Goal: Task Accomplishment & Management: Manage account settings

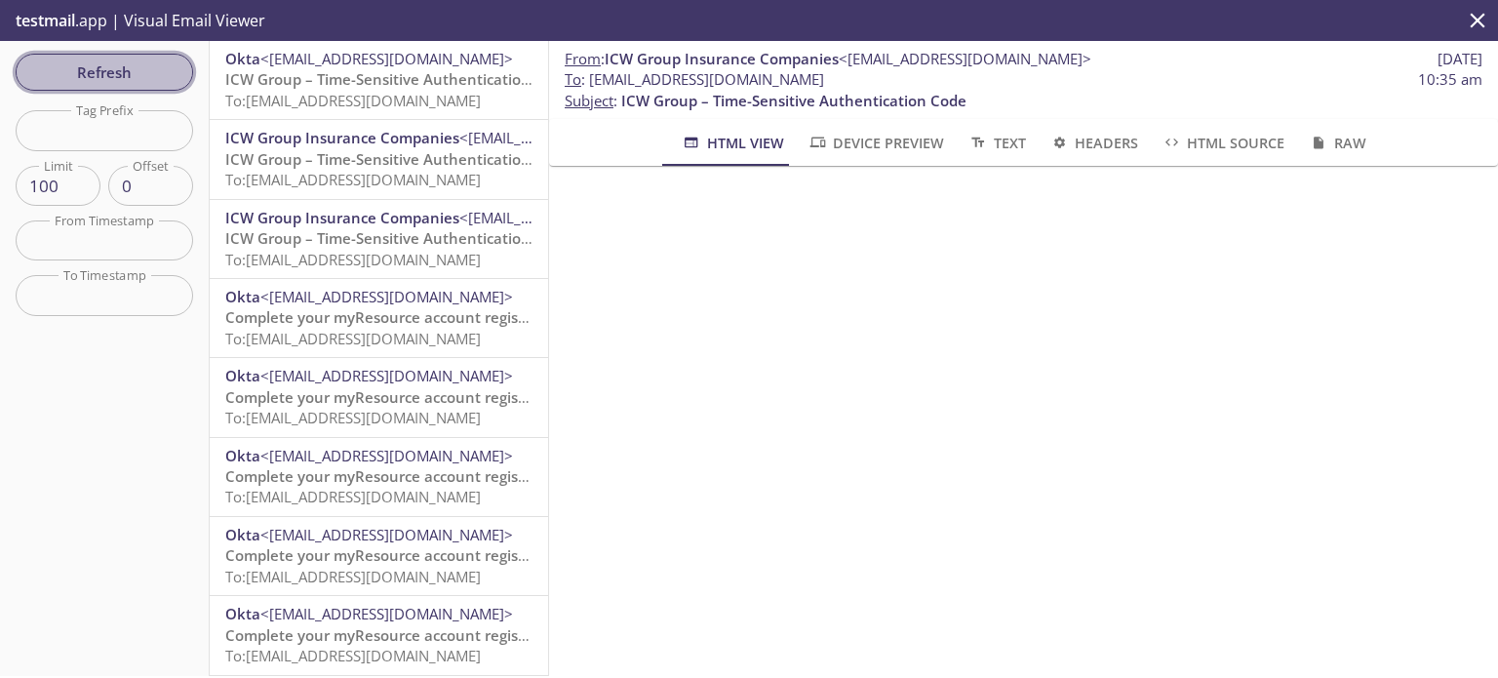
click at [148, 65] on span "Refresh" at bounding box center [104, 71] width 146 height 25
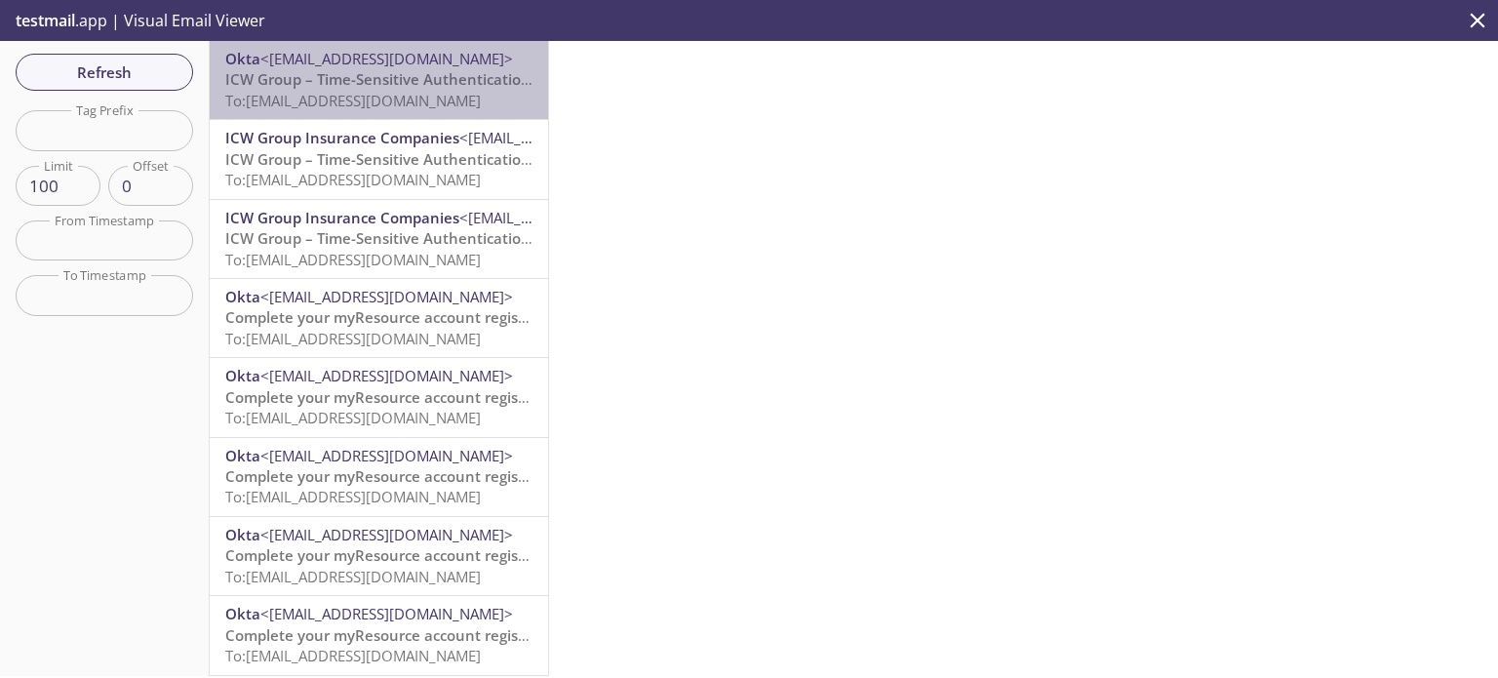
click at [404, 97] on span "To: [EMAIL_ADDRESS][DOMAIN_NAME]" at bounding box center [352, 100] width 255 height 19
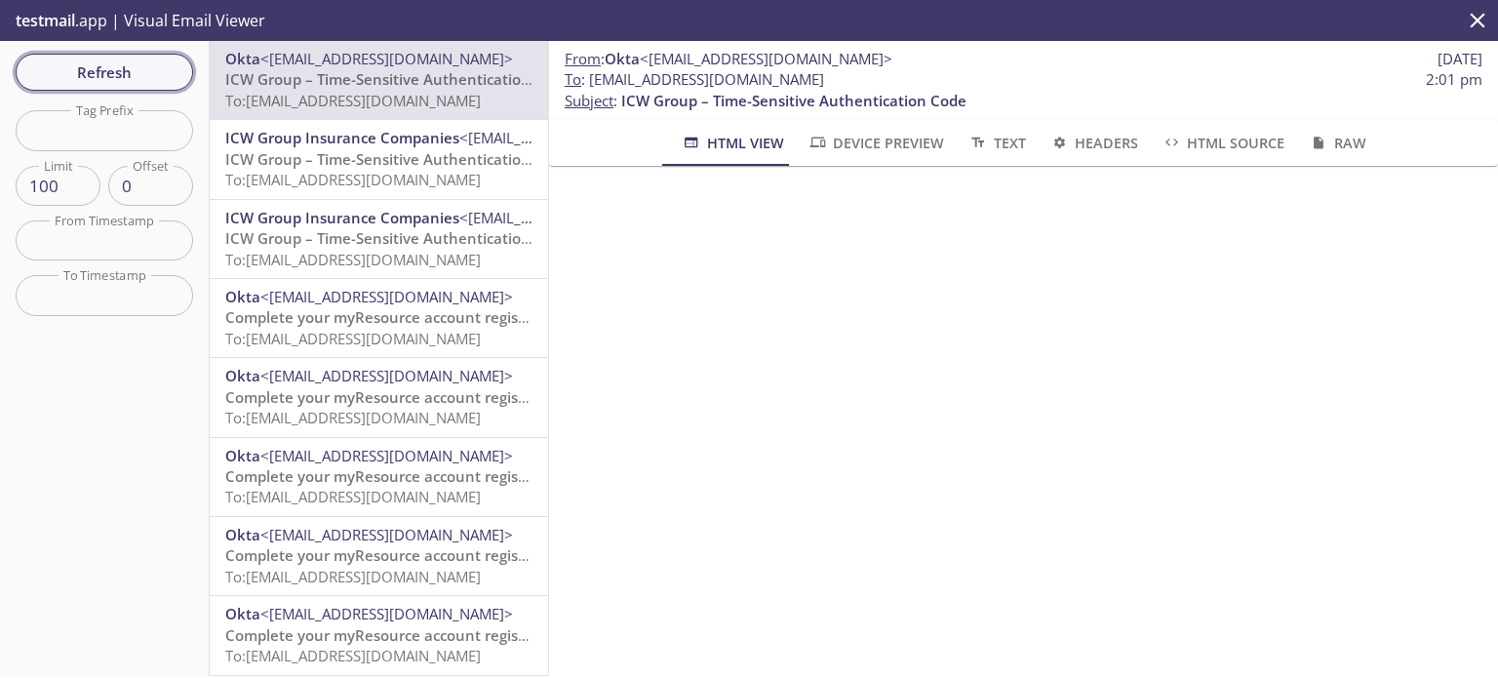
click at [142, 67] on span "Refresh" at bounding box center [104, 71] width 146 height 25
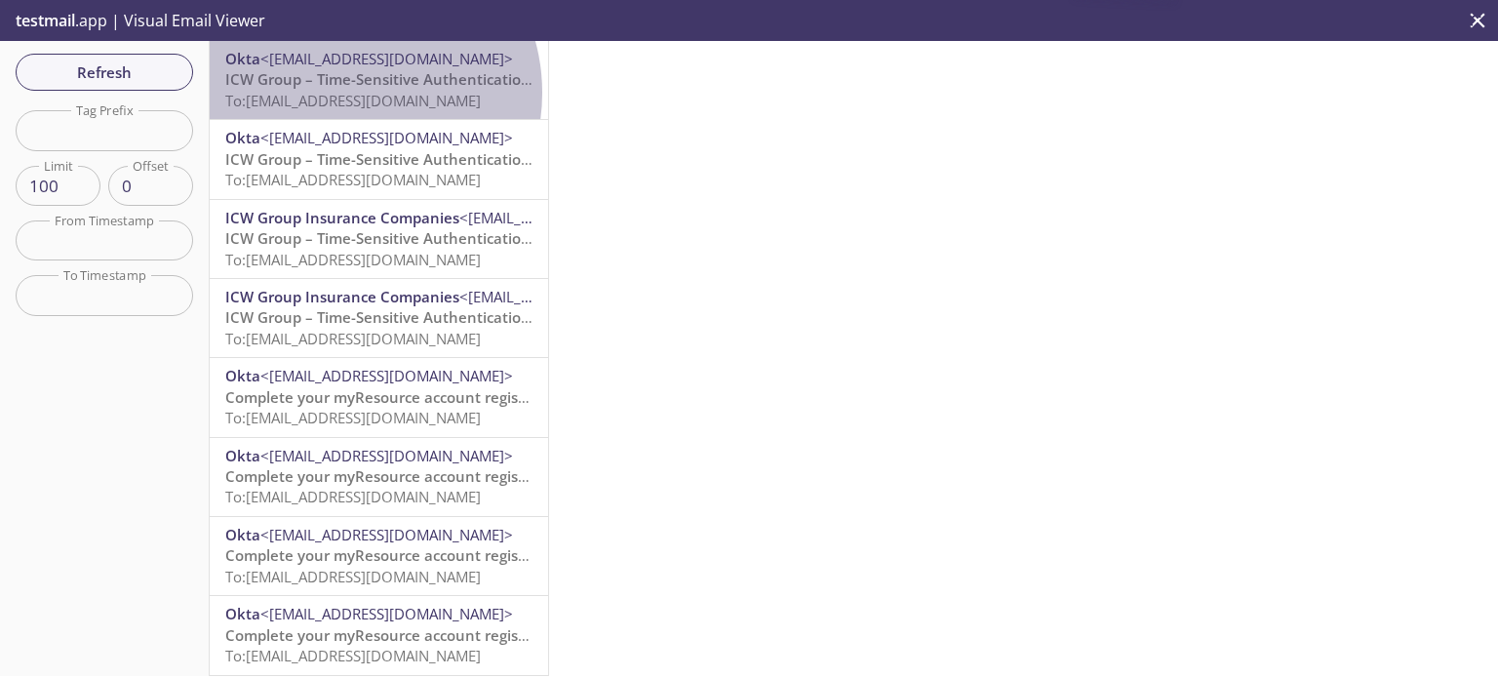
click at [349, 93] on span "To: [EMAIL_ADDRESS][DOMAIN_NAME]" at bounding box center [352, 100] width 255 height 19
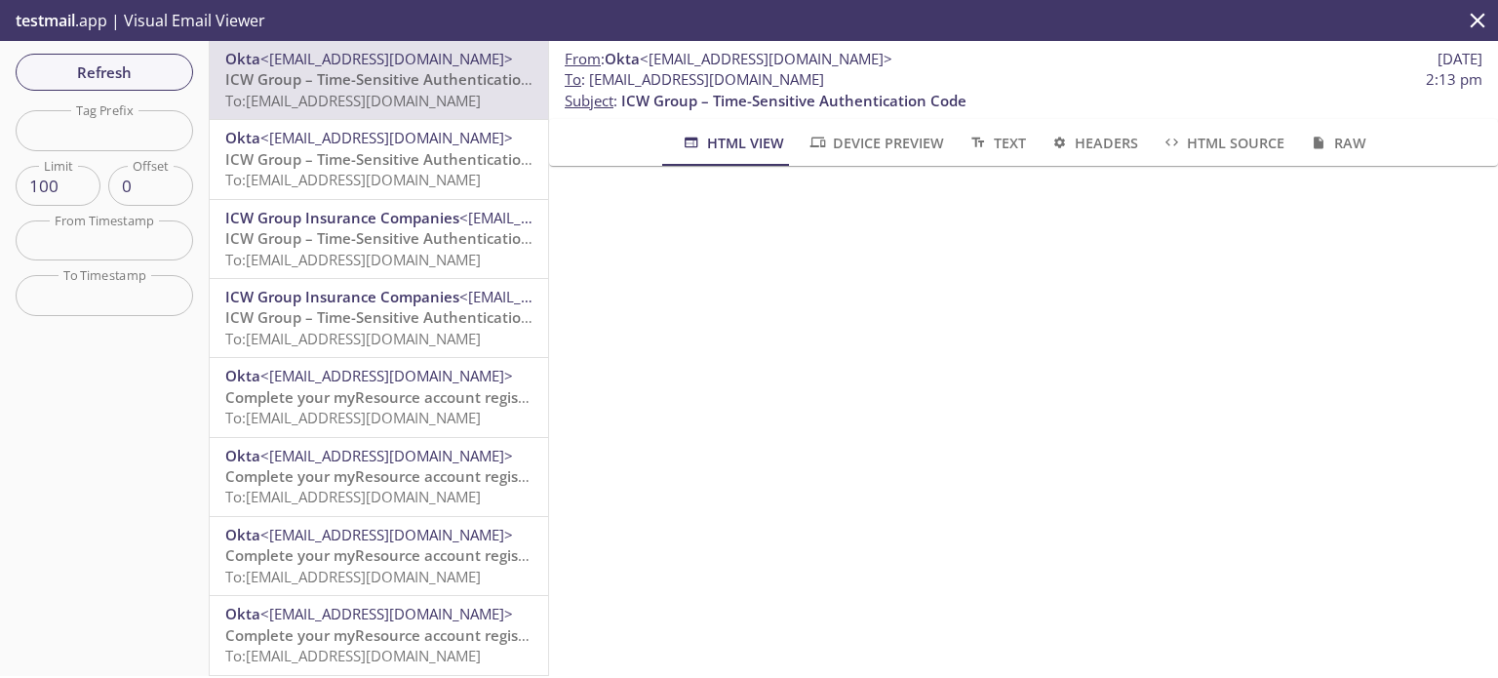
click at [1475, 18] on icon "close" at bounding box center [1477, 20] width 15 height 15
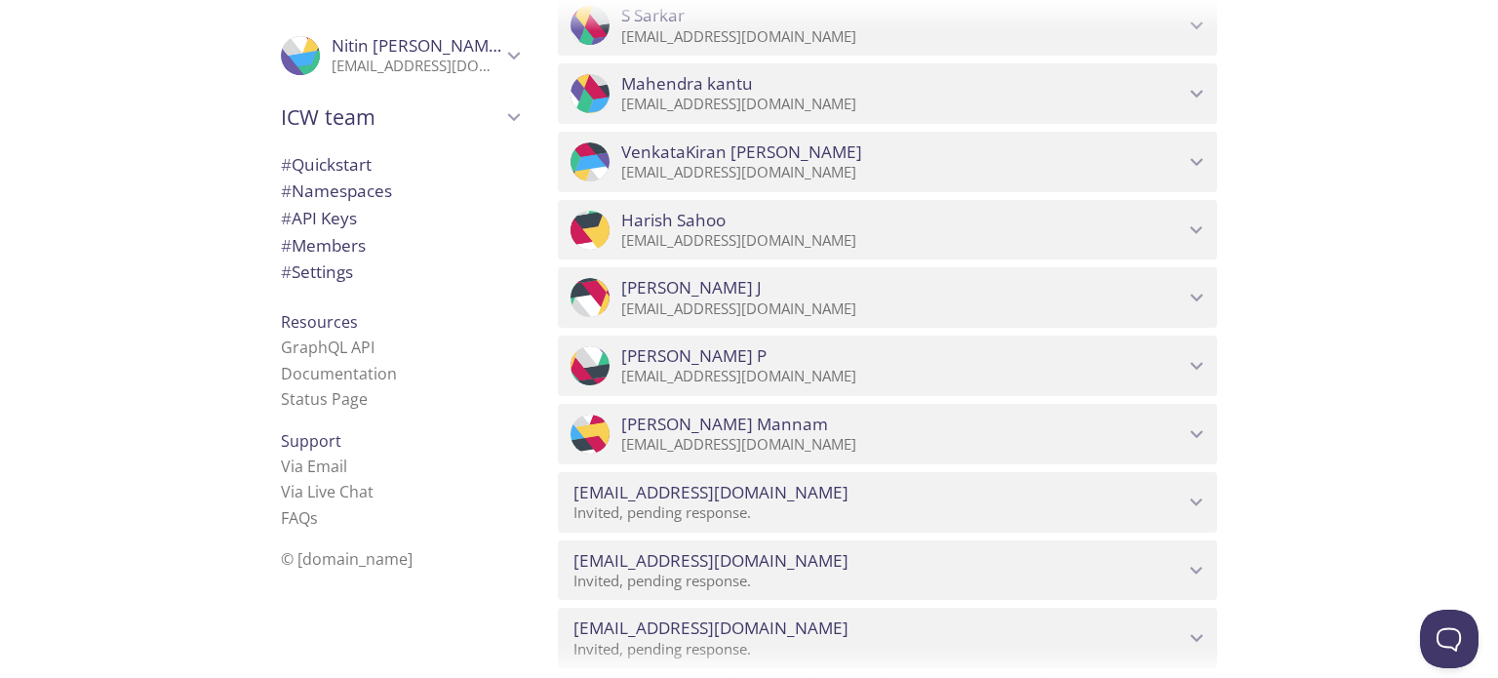
scroll to position [2242, 0]
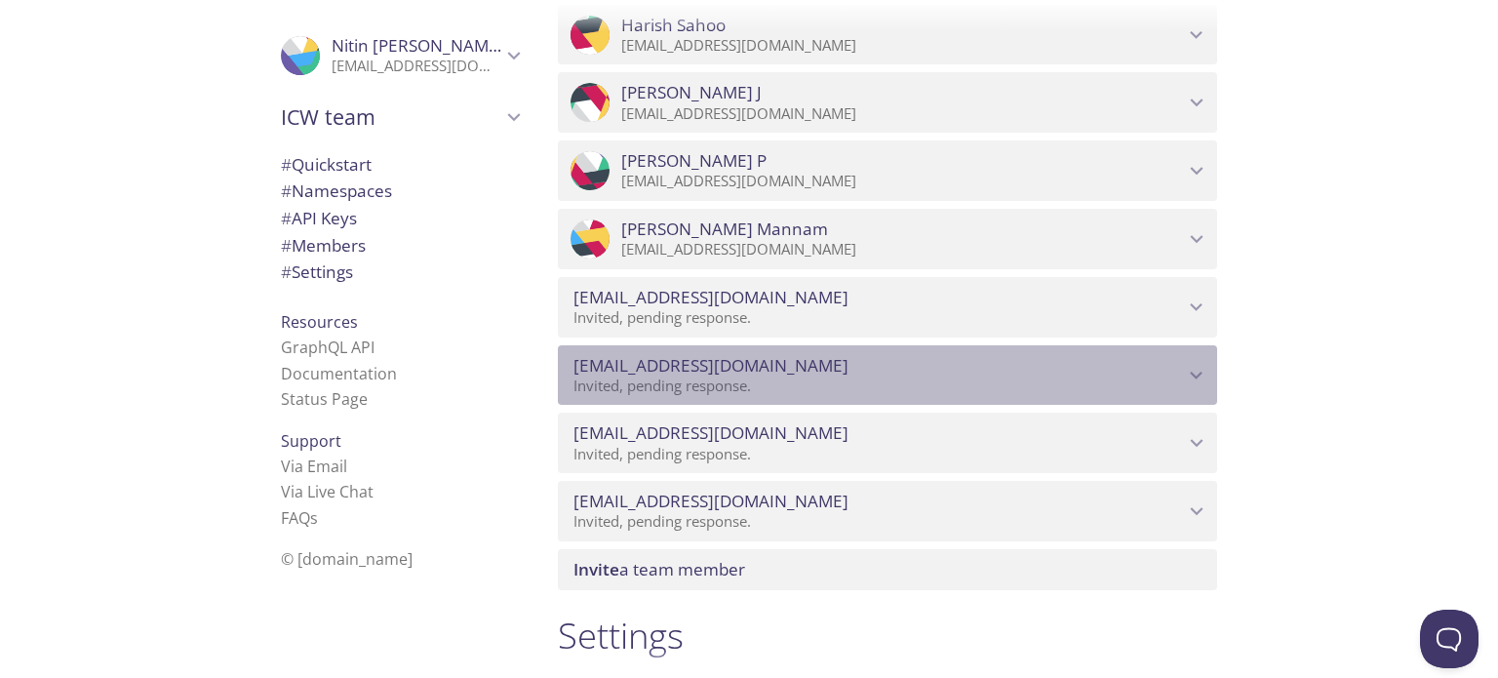
click at [720, 368] on span "[EMAIL_ADDRESS][DOMAIN_NAME]" at bounding box center [710, 365] width 275 height 21
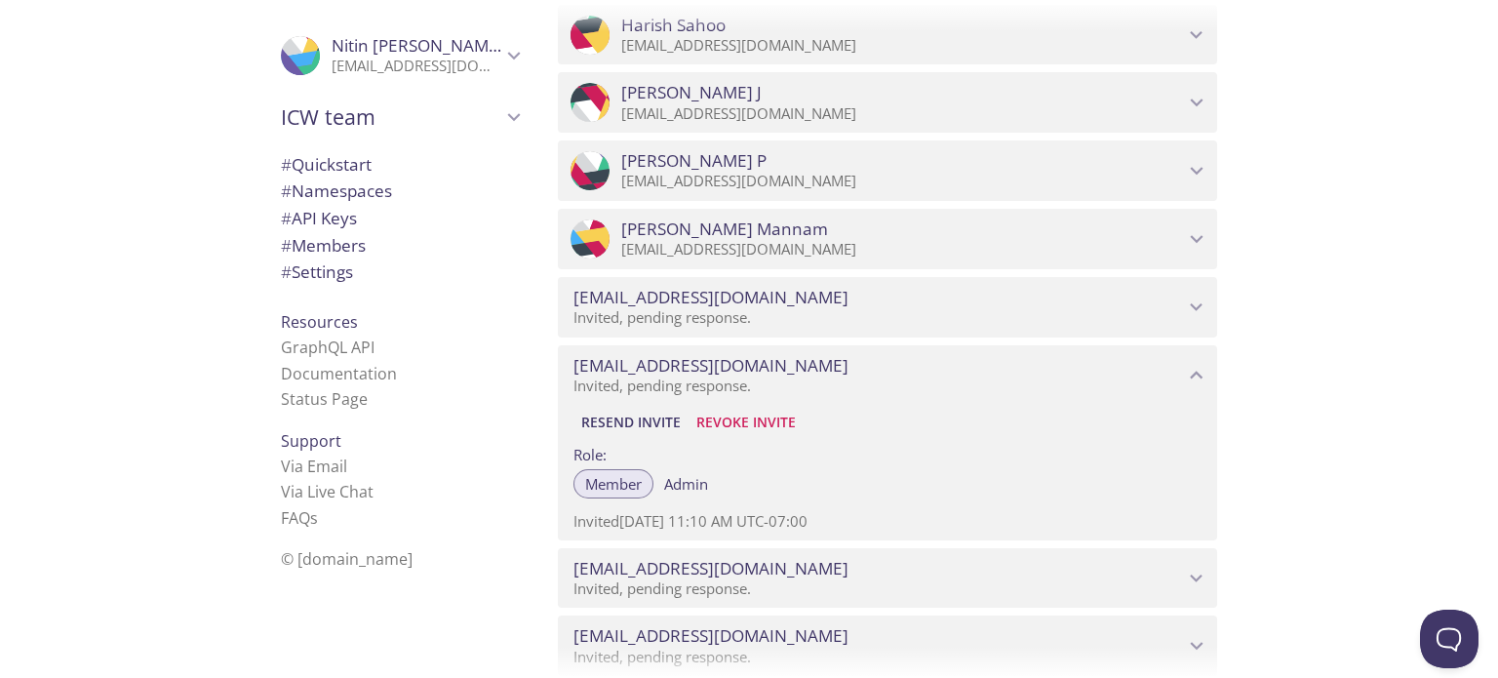
click at [645, 417] on span "Resend Invite" at bounding box center [630, 421] width 99 height 23
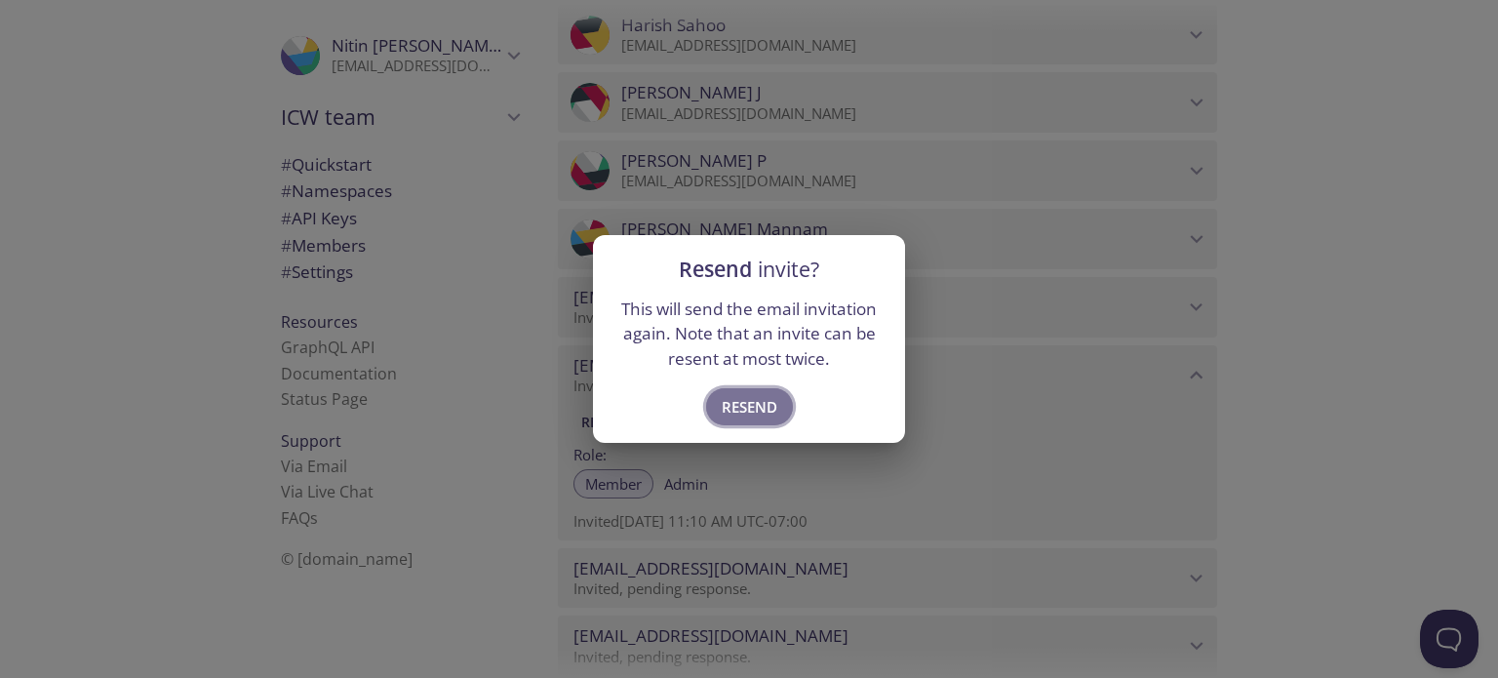
click at [741, 411] on span "Resend" at bounding box center [749, 406] width 56 height 25
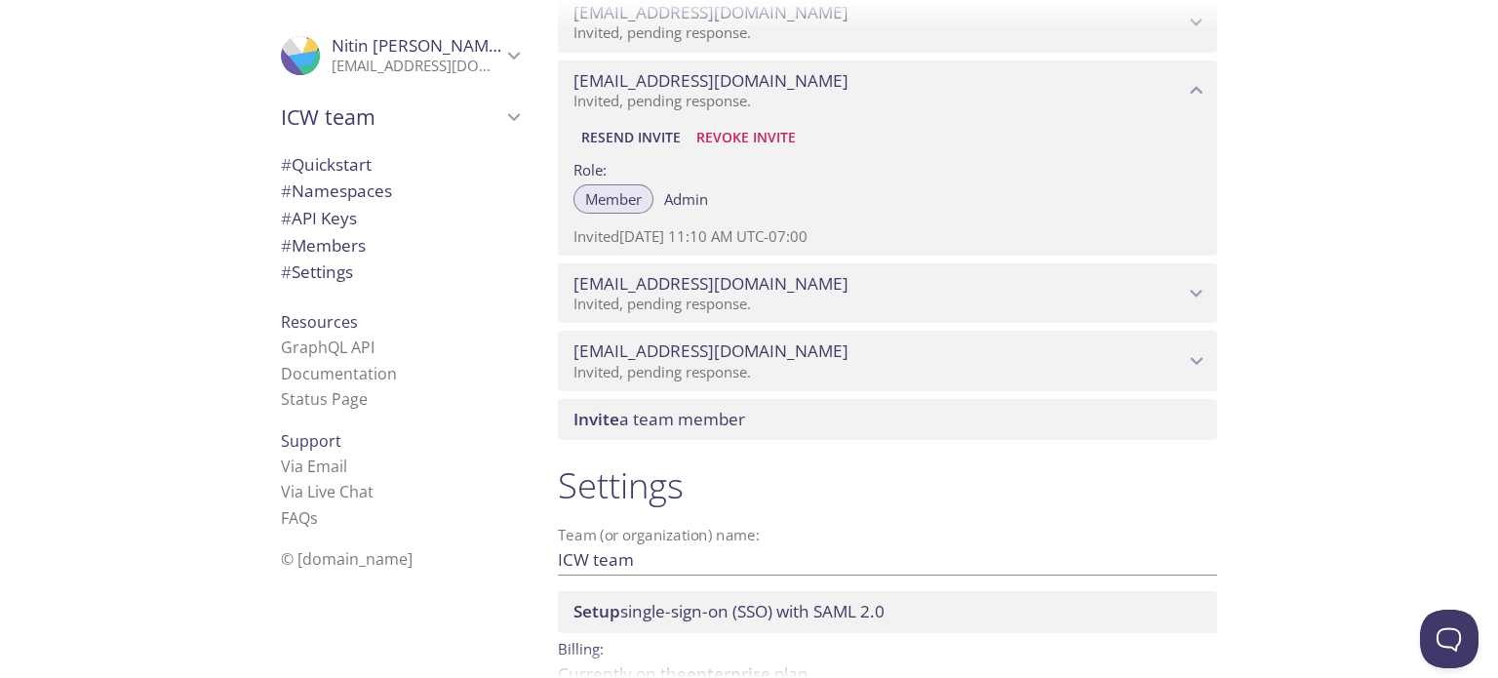
scroll to position [2523, 0]
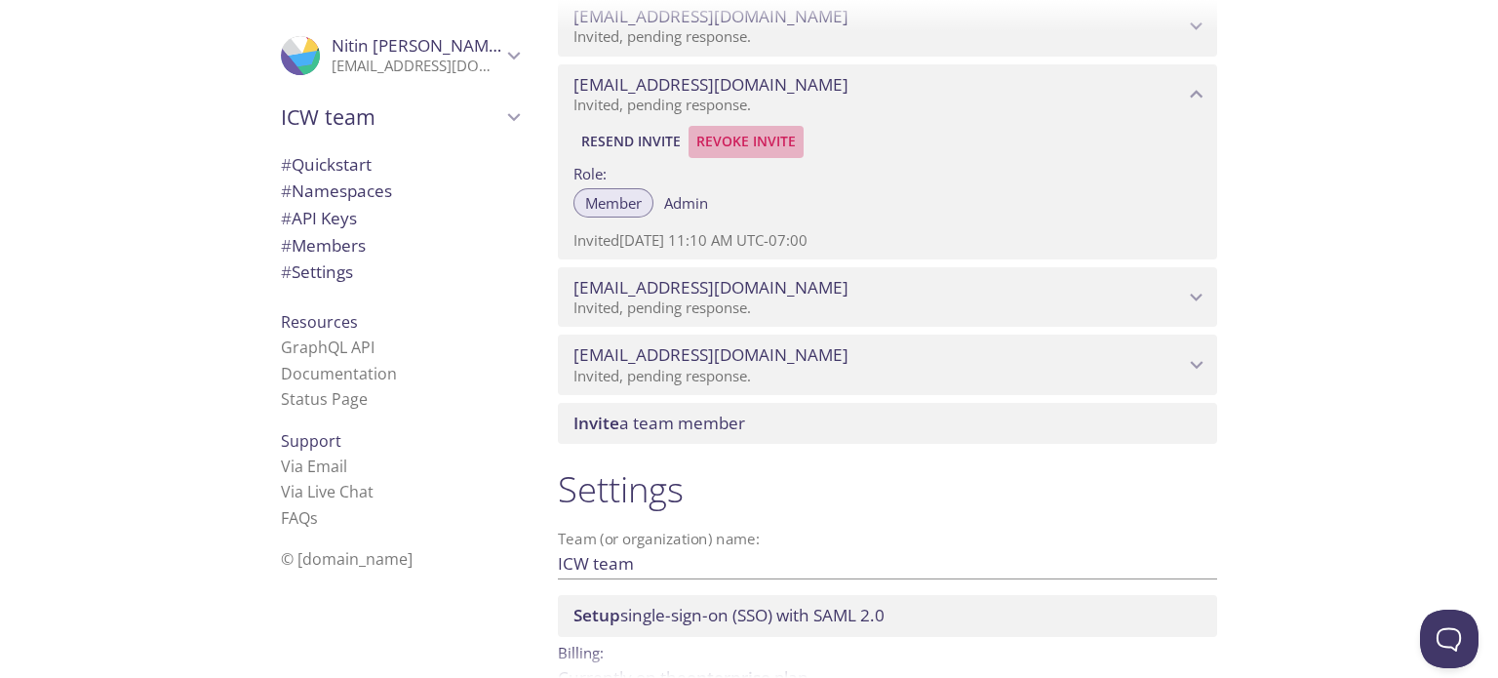
click at [765, 151] on span "Revoke Invite" at bounding box center [745, 141] width 99 height 23
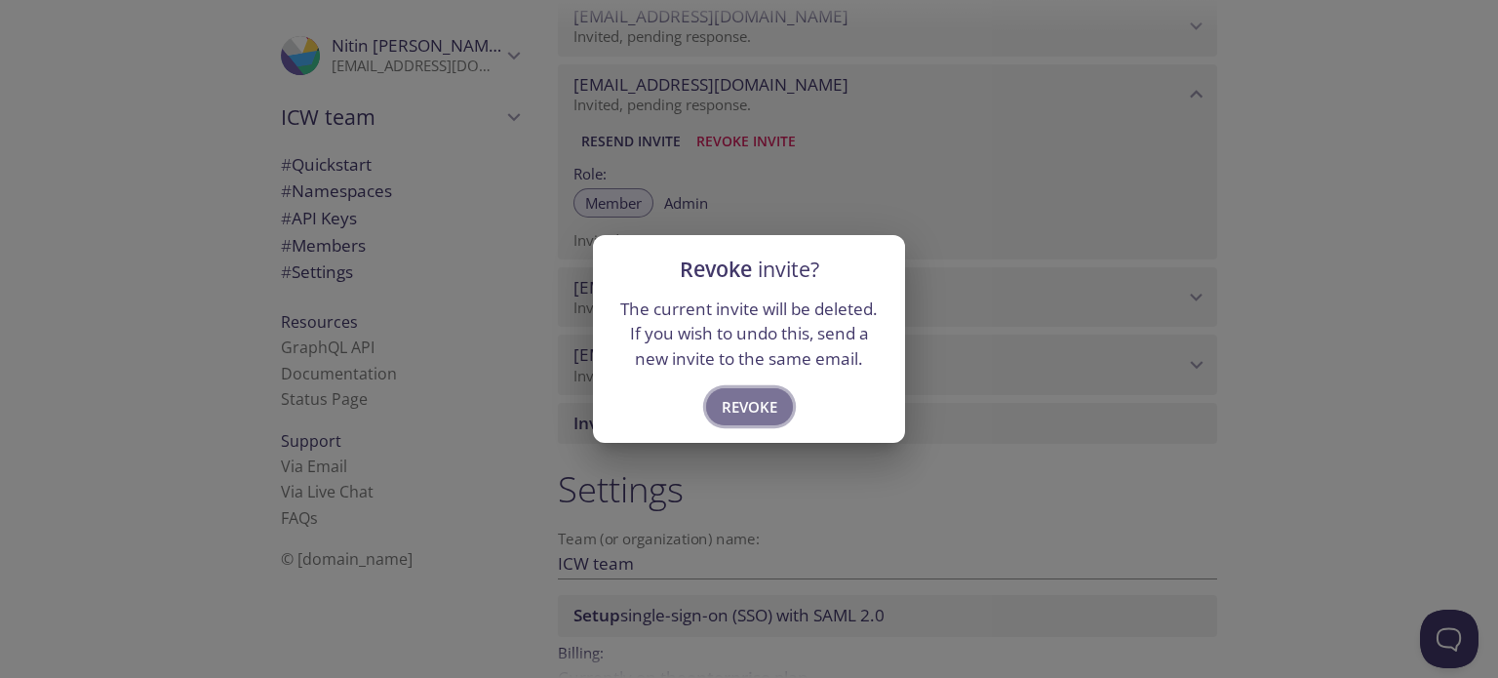
click at [746, 396] on span "Revoke" at bounding box center [749, 406] width 56 height 25
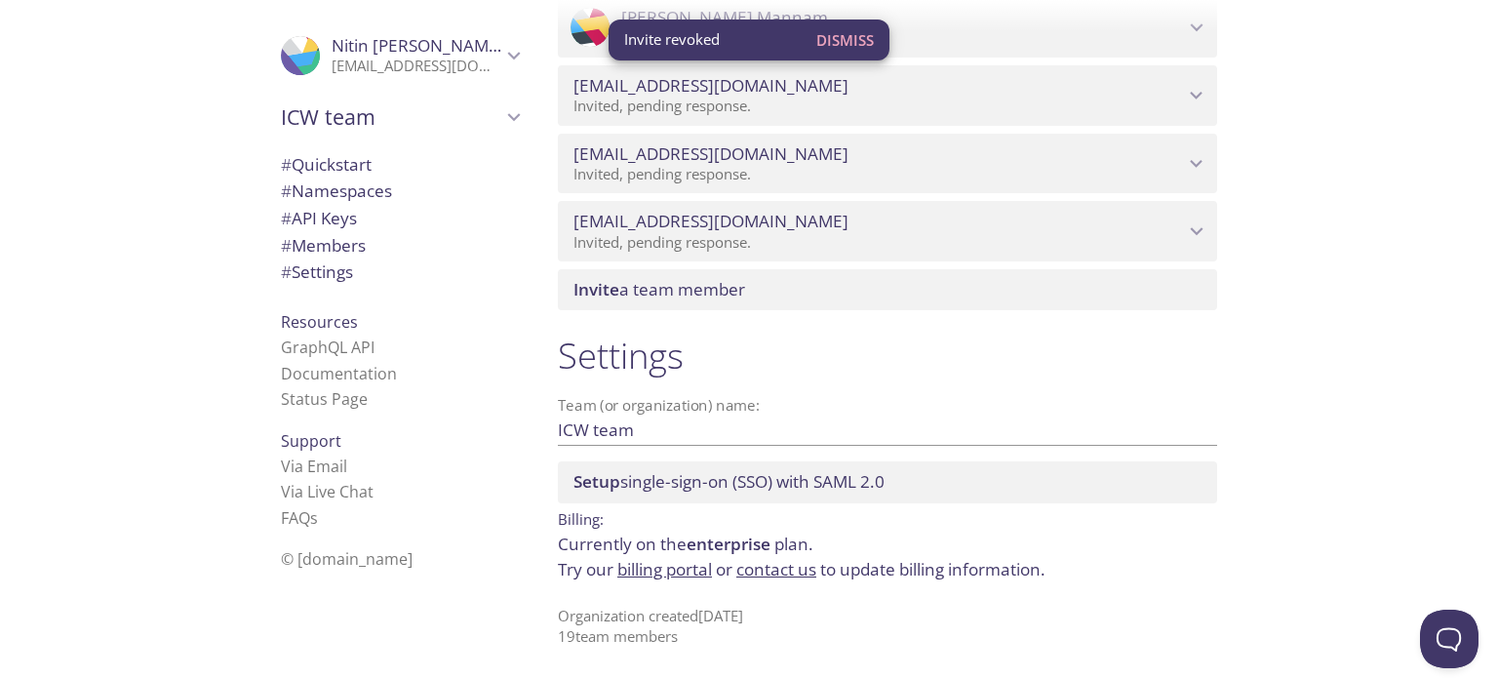
scroll to position [2453, 0]
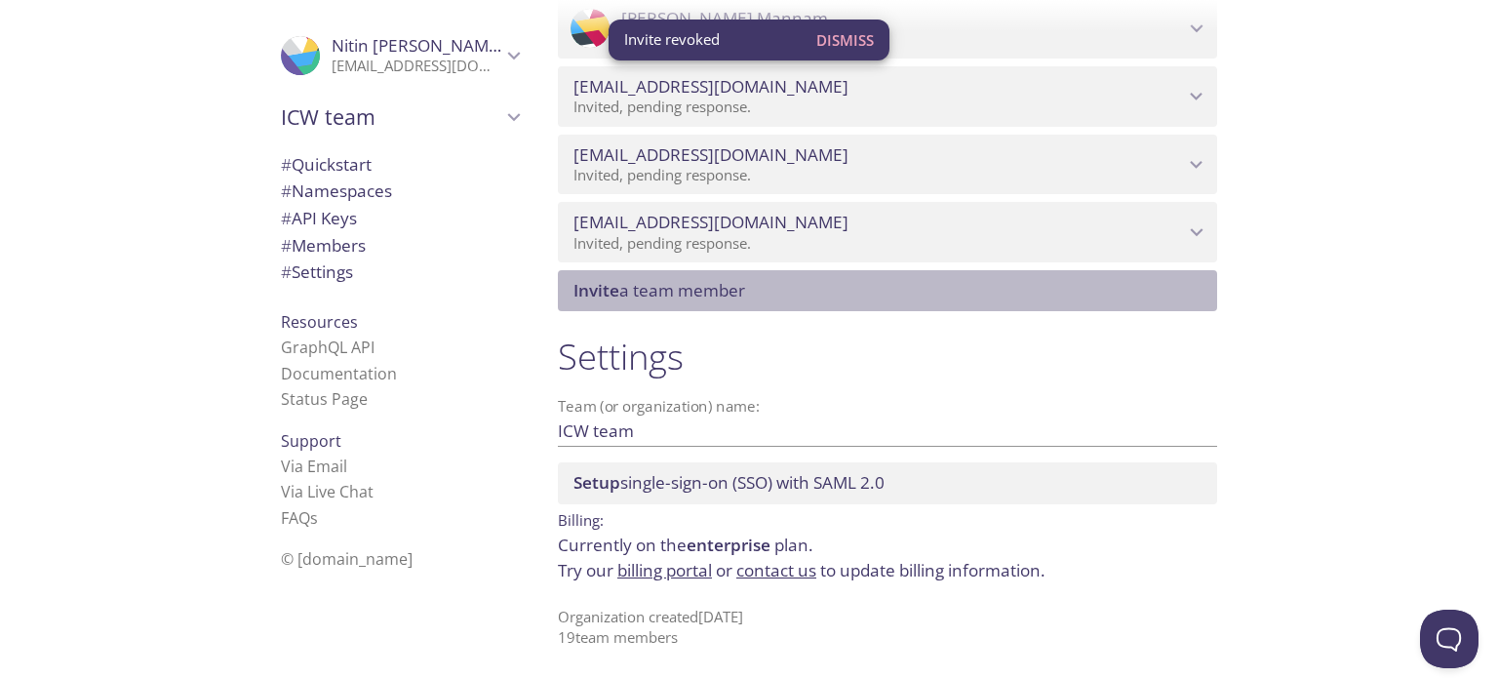
click at [737, 292] on span "Invite a team member" at bounding box center [659, 290] width 172 height 22
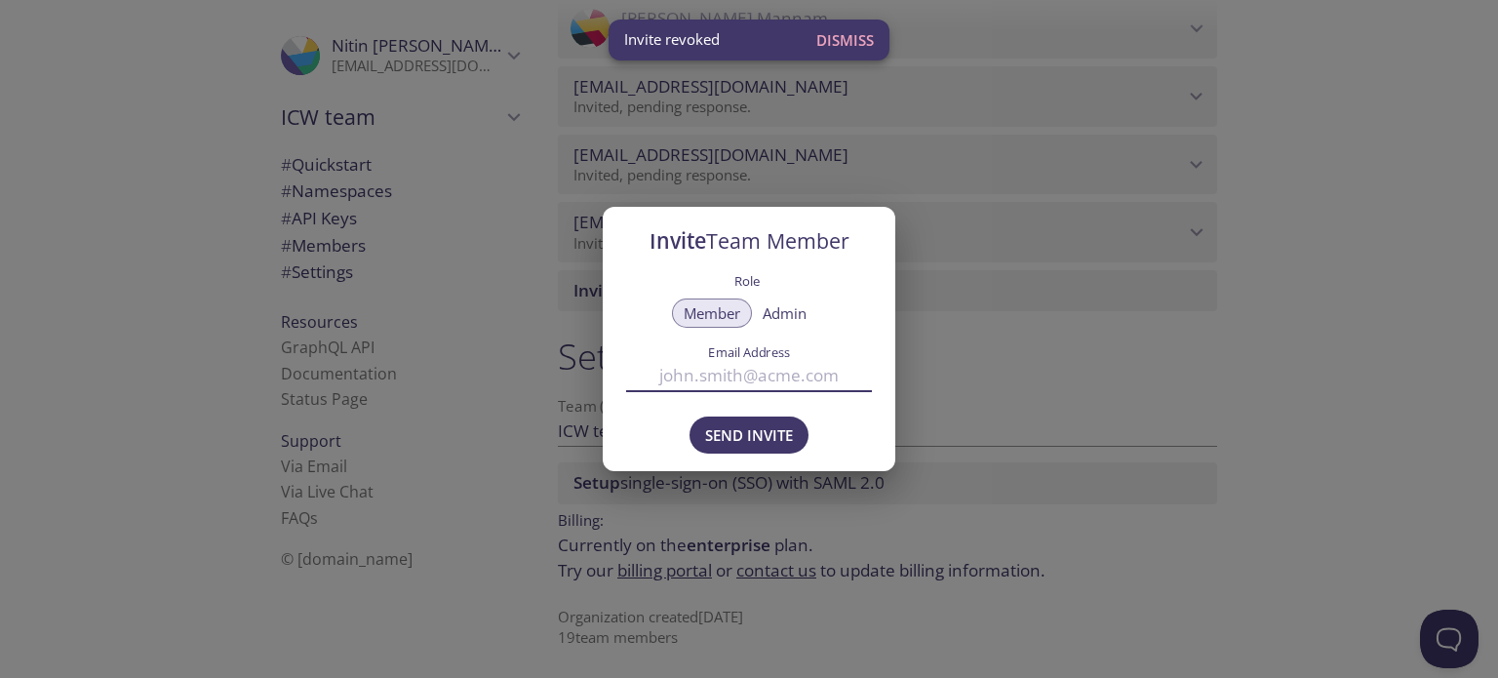
click at [703, 377] on input "Email Address" at bounding box center [749, 376] width 246 height 32
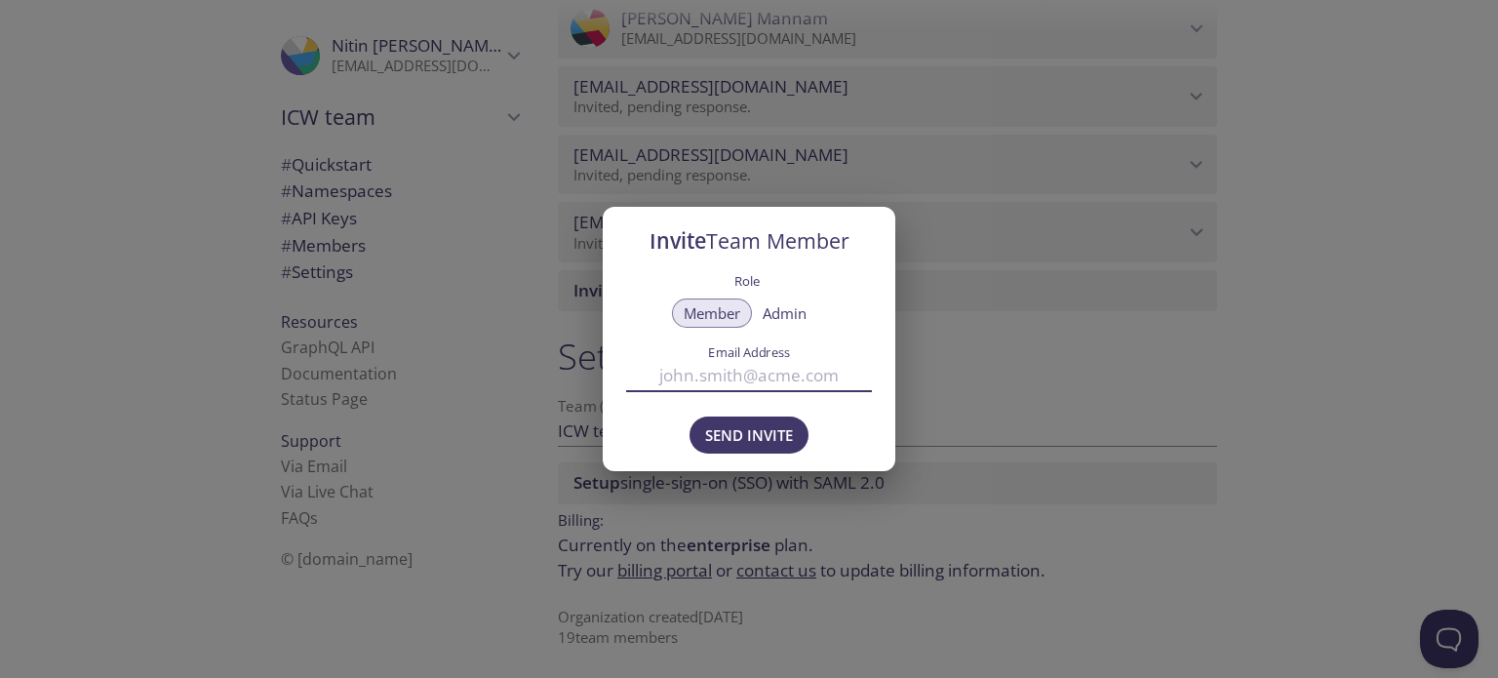
click at [703, 377] on input "Email Address" at bounding box center [749, 376] width 246 height 32
type input "[EMAIL_ADDRESS][DOMAIN_NAME]"
click at [731, 434] on span "Send Invite" at bounding box center [749, 434] width 88 height 25
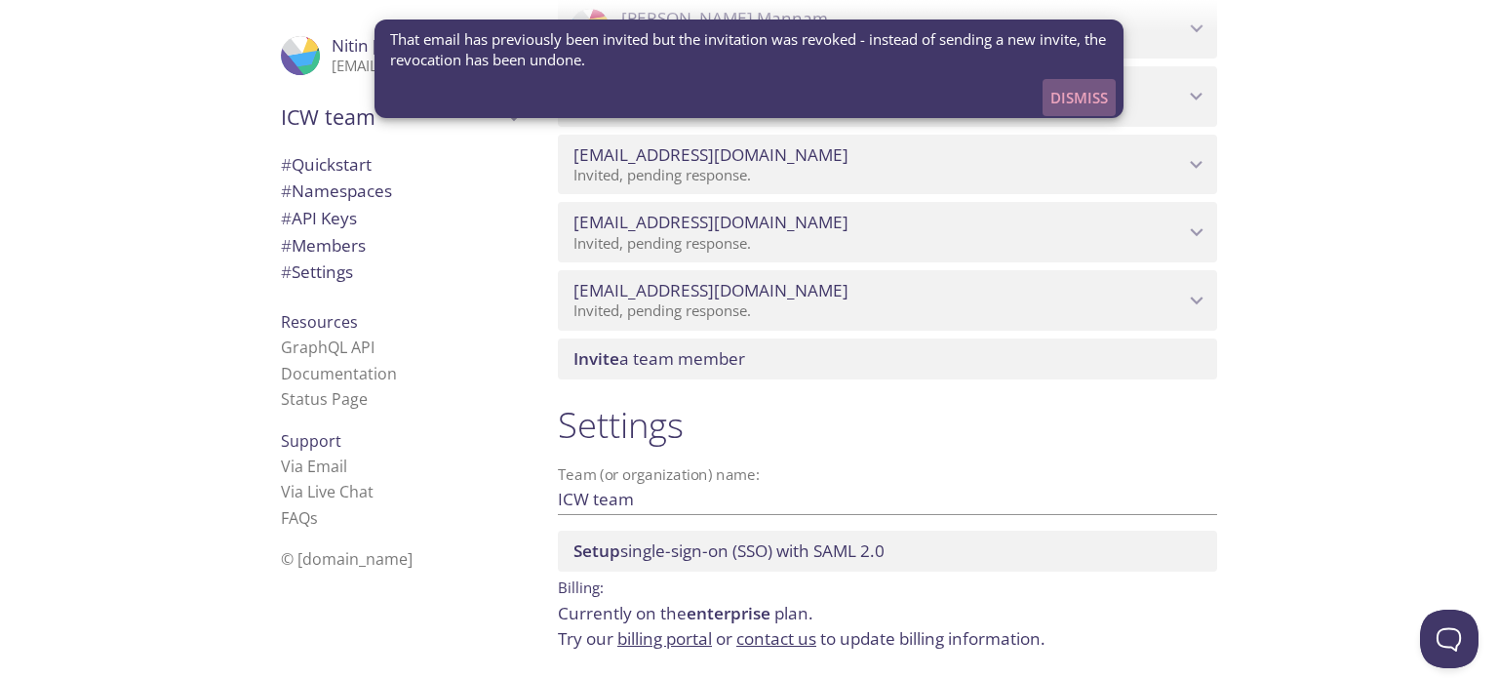
click at [1053, 97] on span "Dismiss" at bounding box center [1079, 97] width 58 height 25
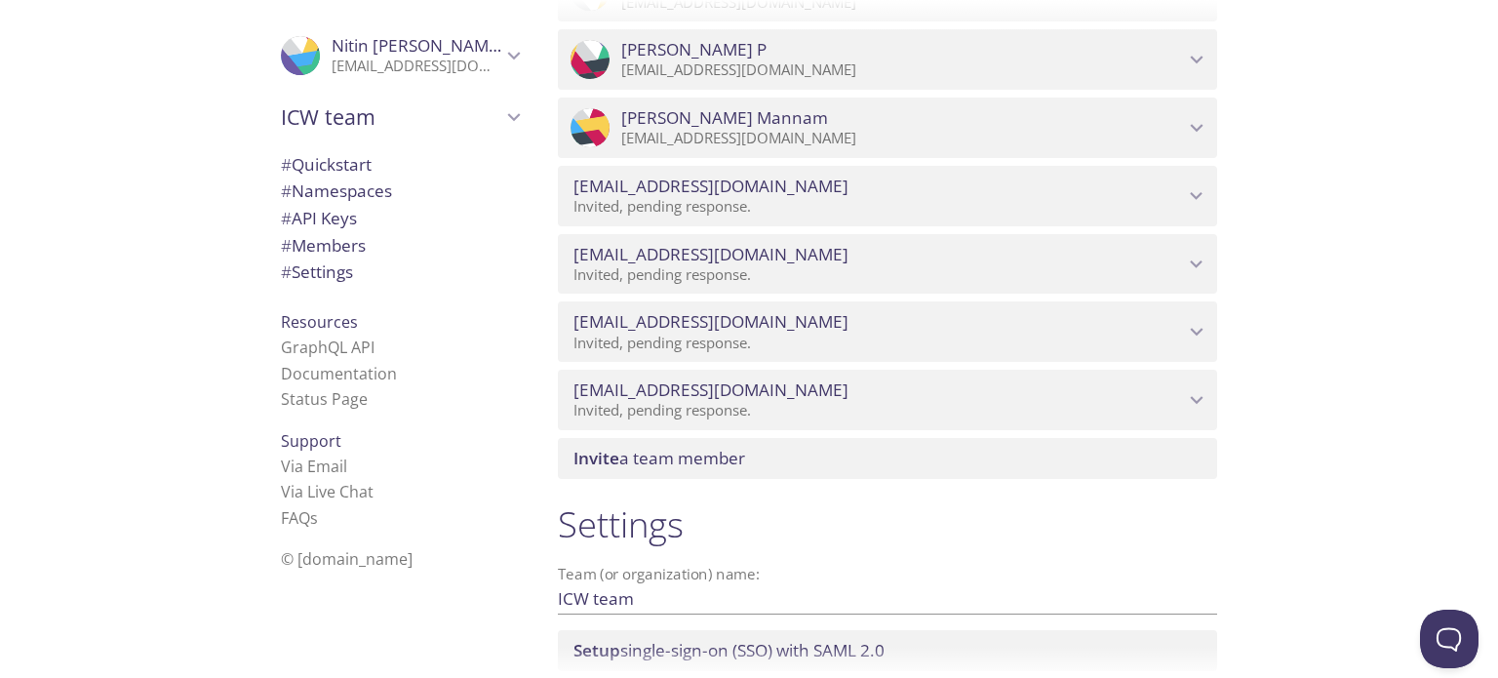
scroll to position [2351, 0]
click at [799, 292] on div "[EMAIL_ADDRESS][DOMAIN_NAME] Invited, pending response." at bounding box center [887, 267] width 659 height 60
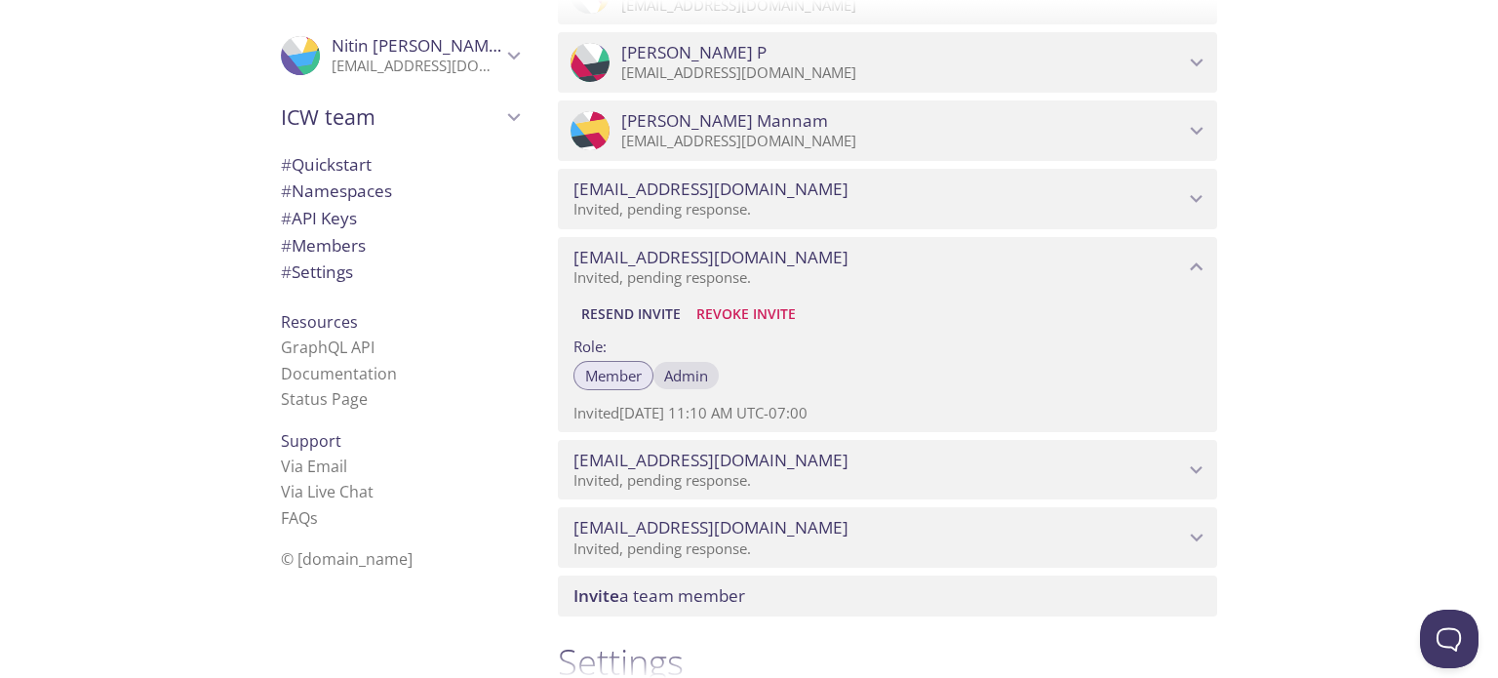
click at [695, 375] on span "Admin" at bounding box center [686, 375] width 44 height 0
click at [640, 306] on span "Resend Invite" at bounding box center [630, 313] width 99 height 23
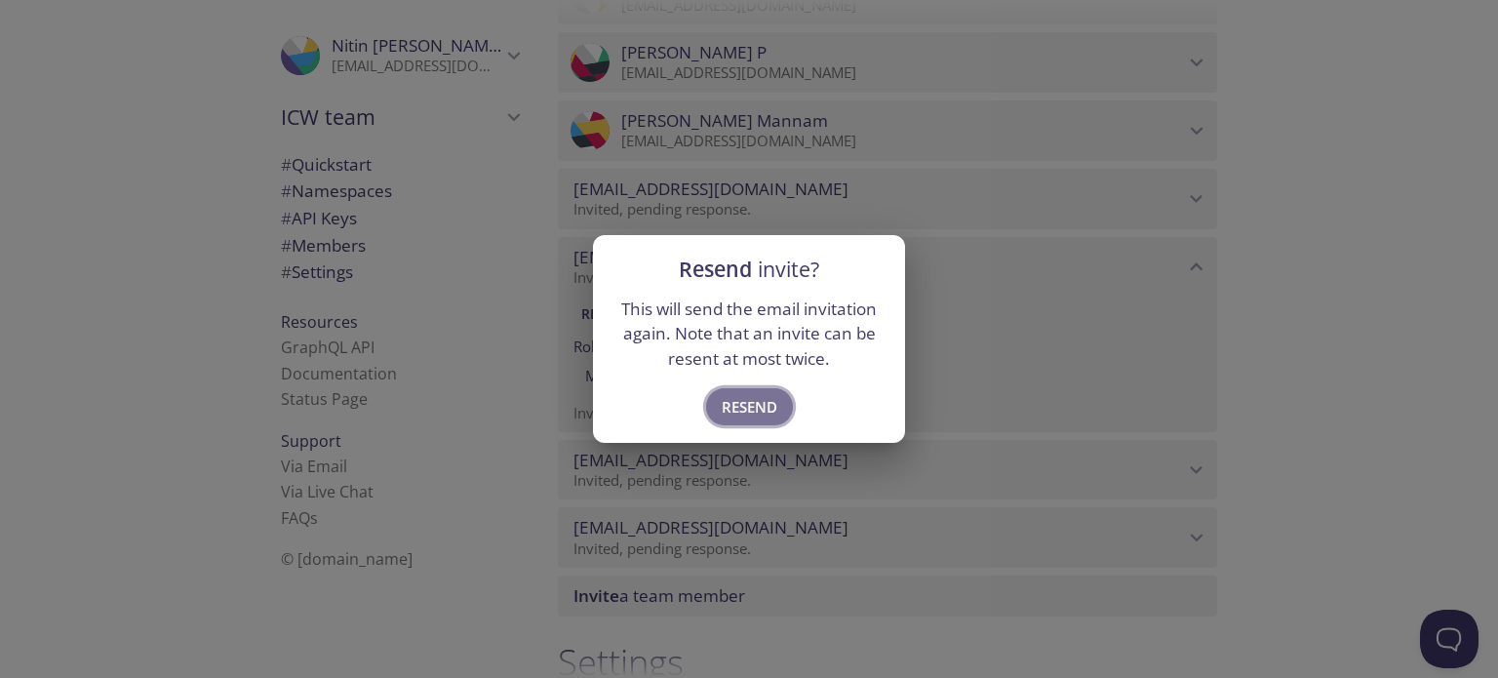
click at [727, 402] on span "Resend" at bounding box center [749, 406] width 56 height 25
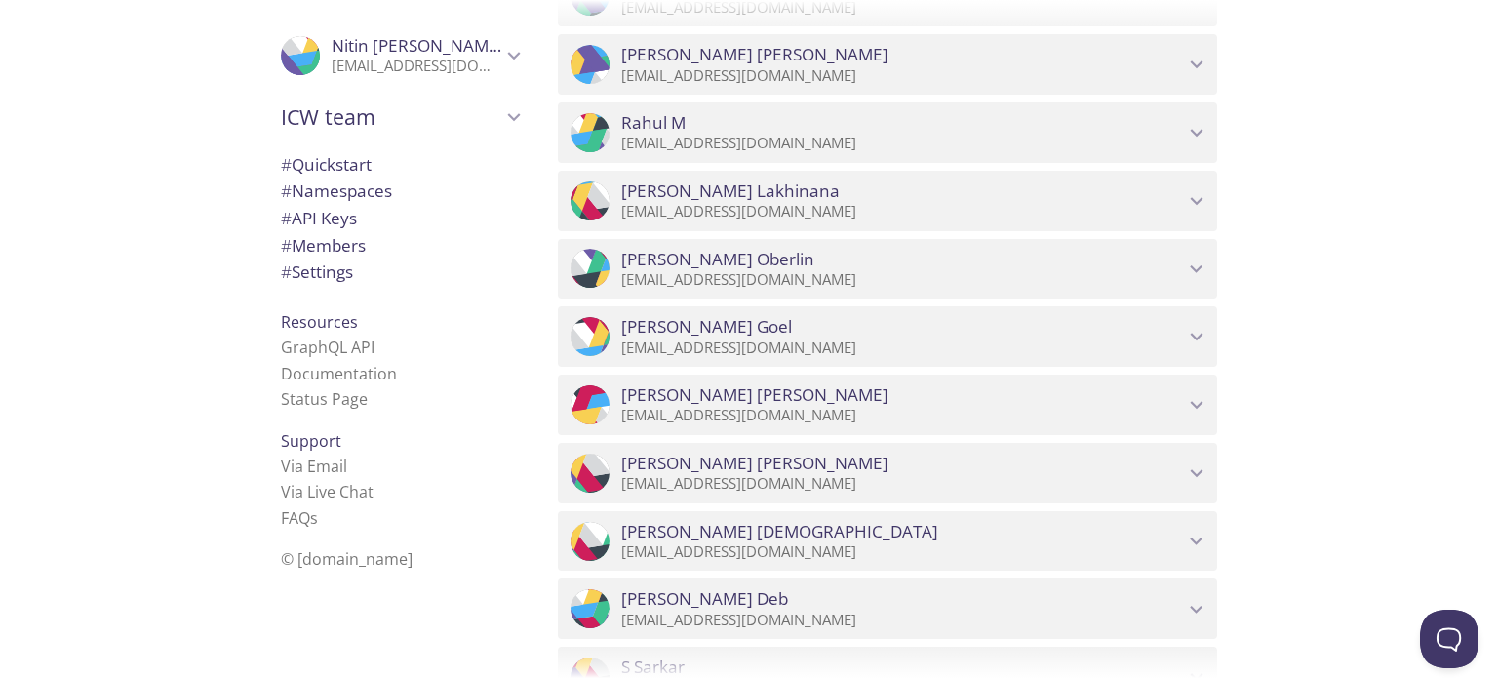
scroll to position [1396, 0]
click at [1201, 144] on div ".cls-1 { fill: #6d5ca8; } .cls-2 { fill: #3fc191; } .cls-3 { fill: #3b4752; } .…" at bounding box center [887, 132] width 659 height 60
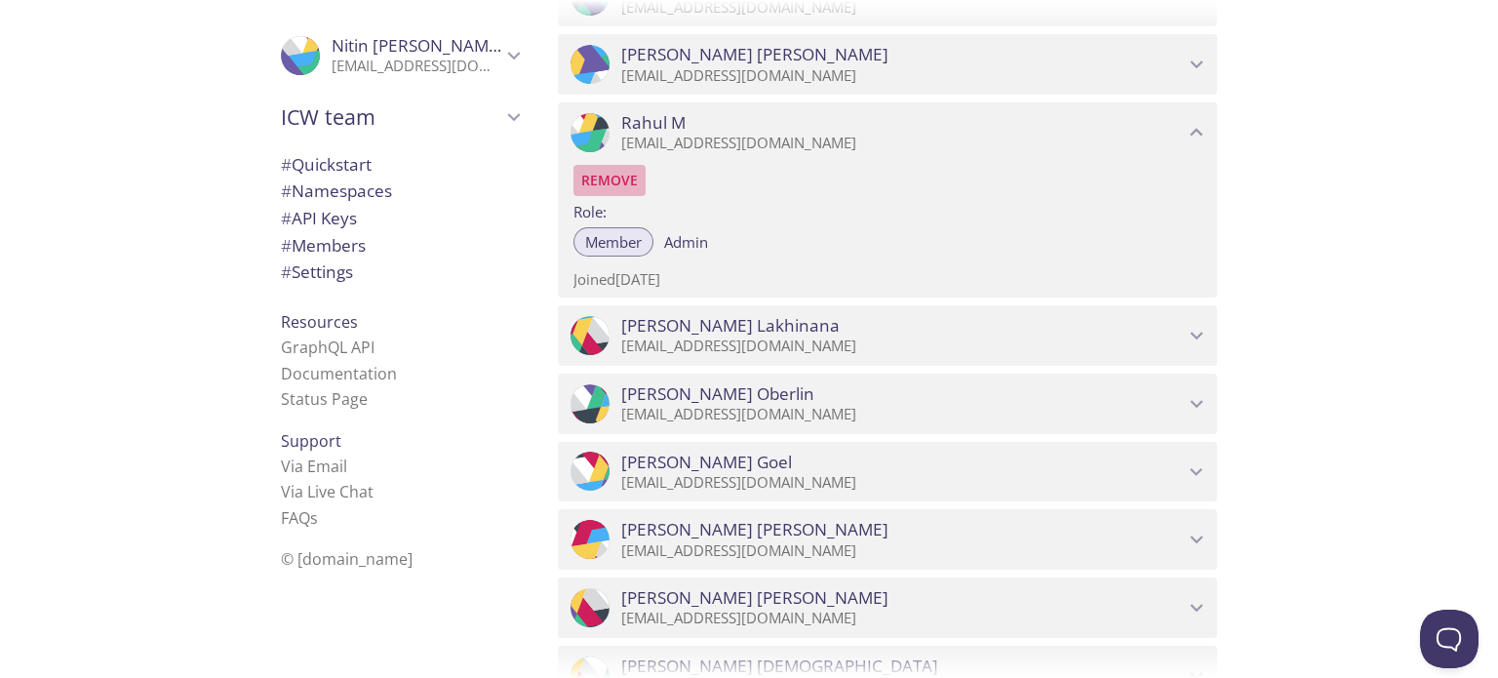
click at [623, 188] on span "Remove" at bounding box center [609, 180] width 57 height 23
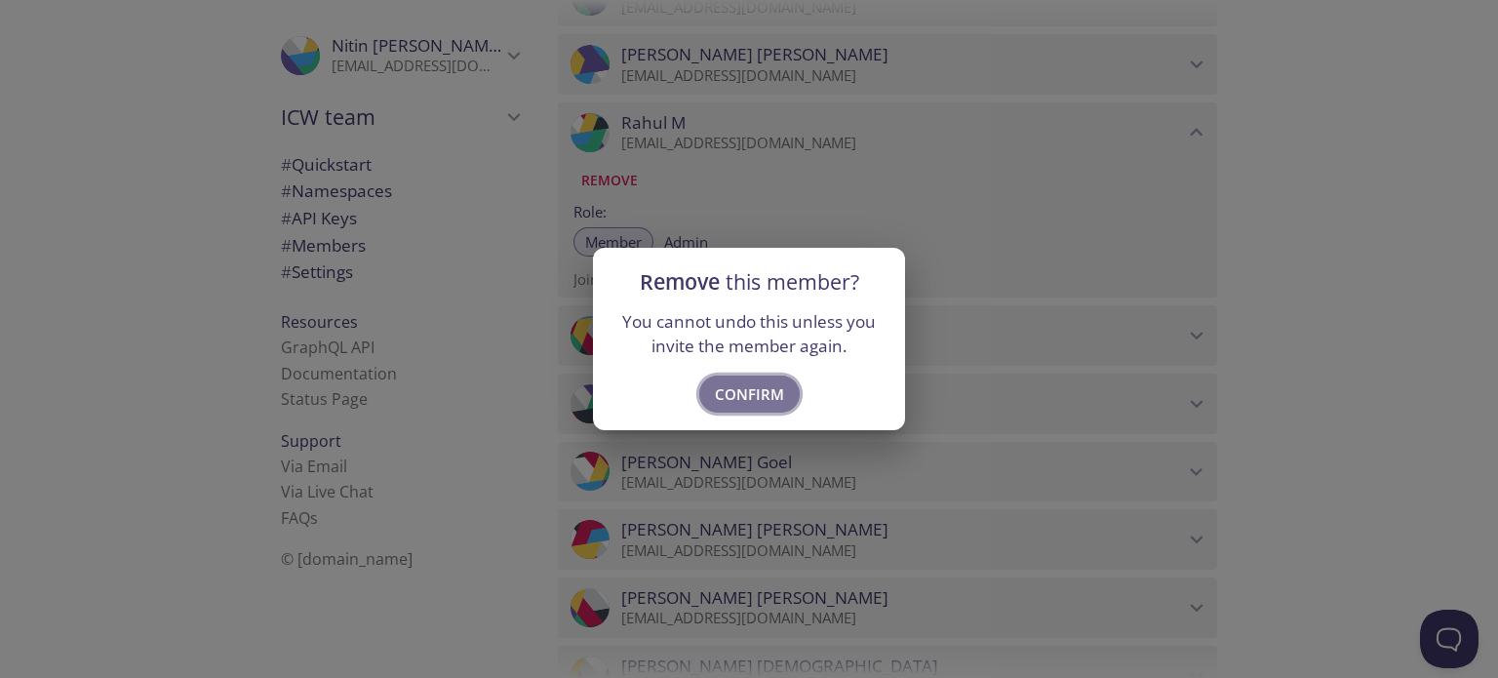
drag, startPoint x: 744, startPoint y: 386, endPoint x: 732, endPoint y: 409, distance: 25.3
click at [732, 409] on button "Confirm" at bounding box center [749, 393] width 100 height 37
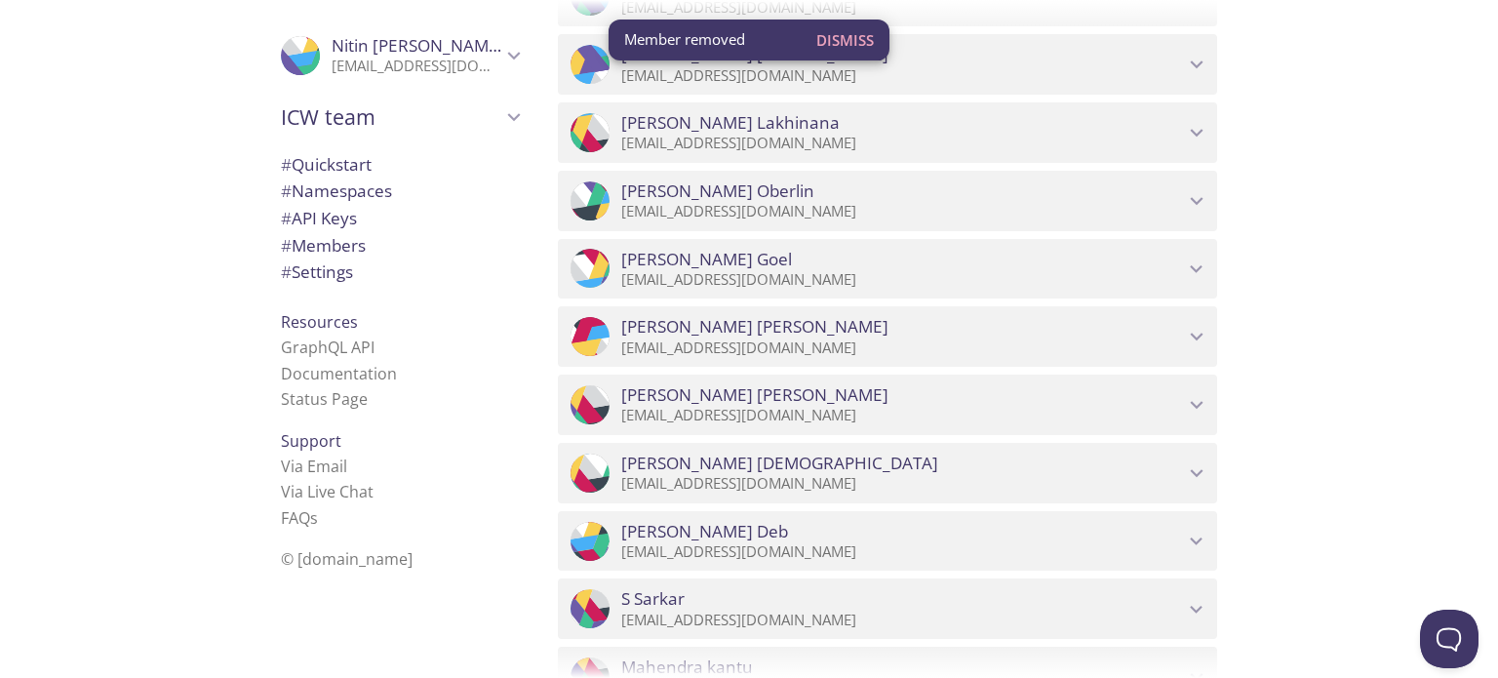
click at [1199, 526] on div ".cls-1 { fill: #6d5ca8; } .cls-2 { fill: #3fc191; } .cls-3 { fill: #3b4752; } .…" at bounding box center [887, 541] width 659 height 60
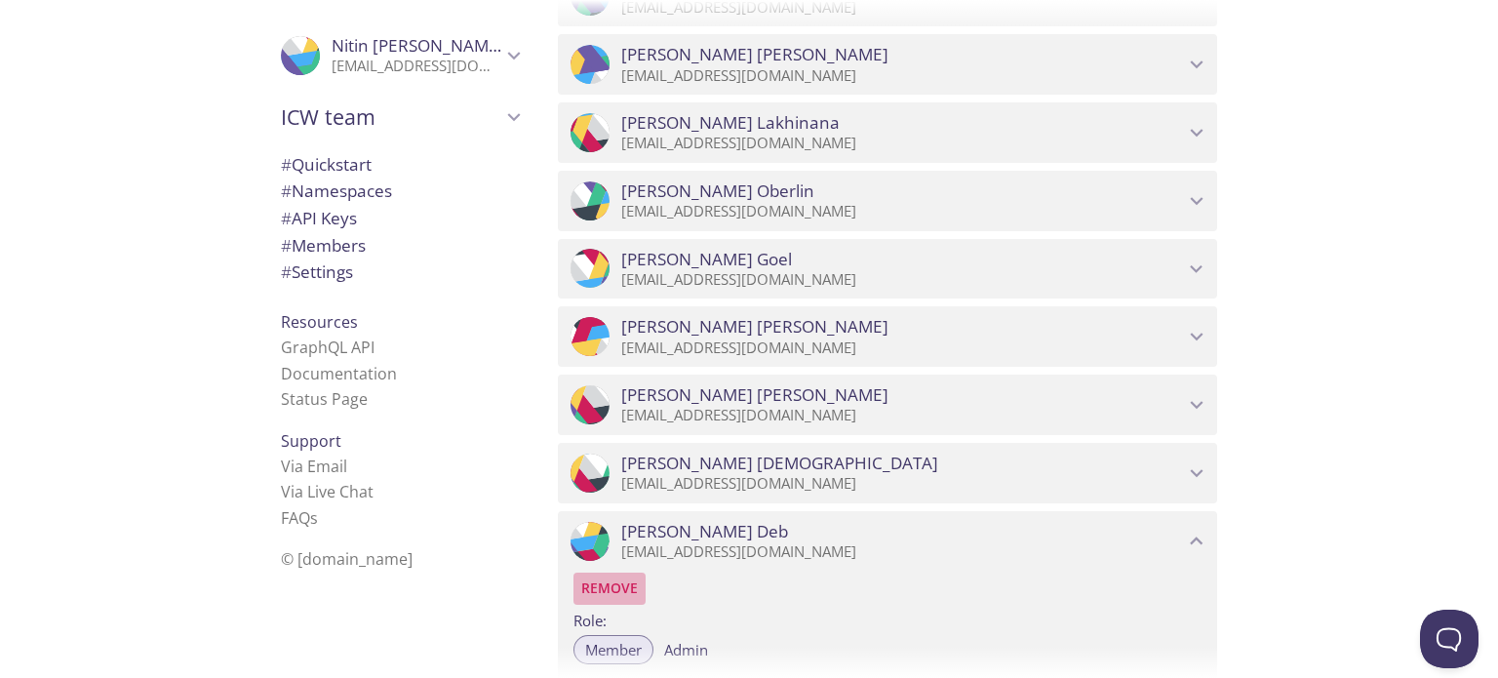
click at [617, 592] on span "Remove" at bounding box center [609, 587] width 57 height 23
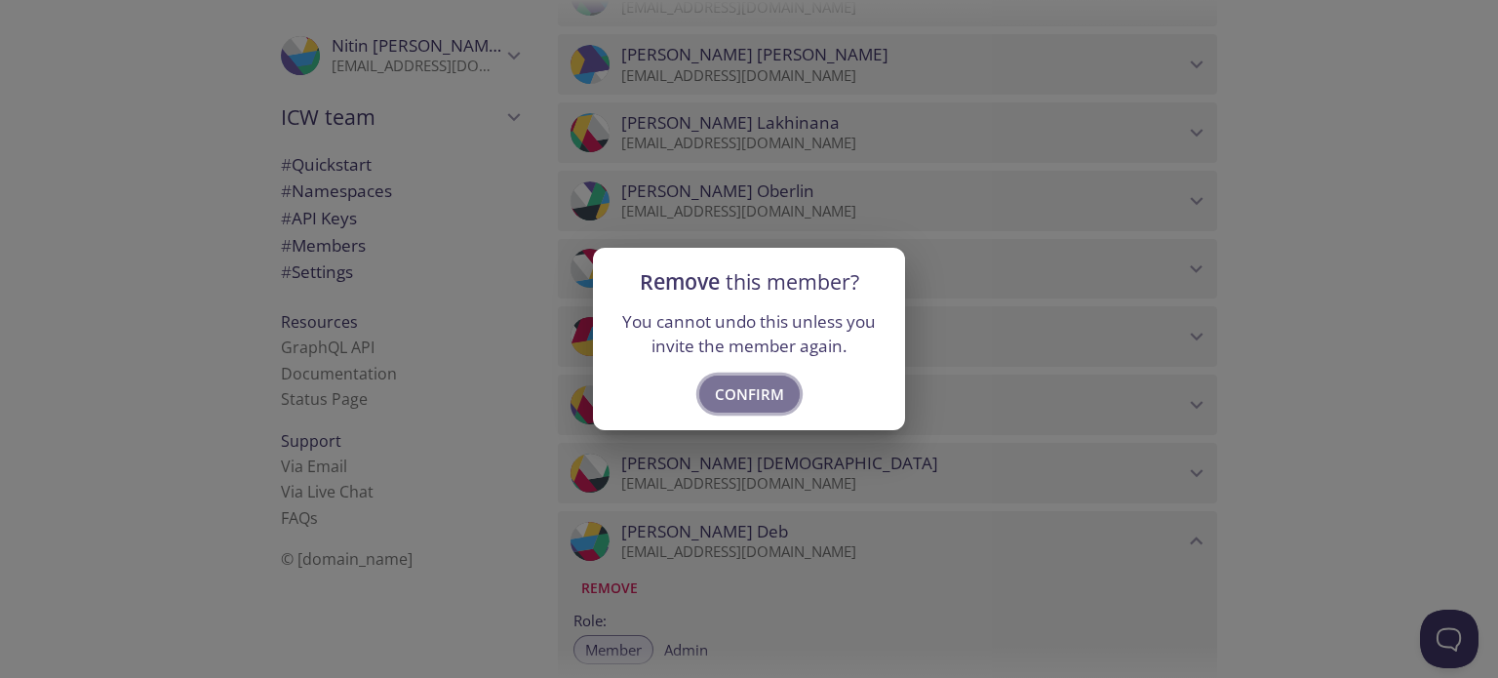
click at [753, 396] on span "Confirm" at bounding box center [749, 393] width 69 height 25
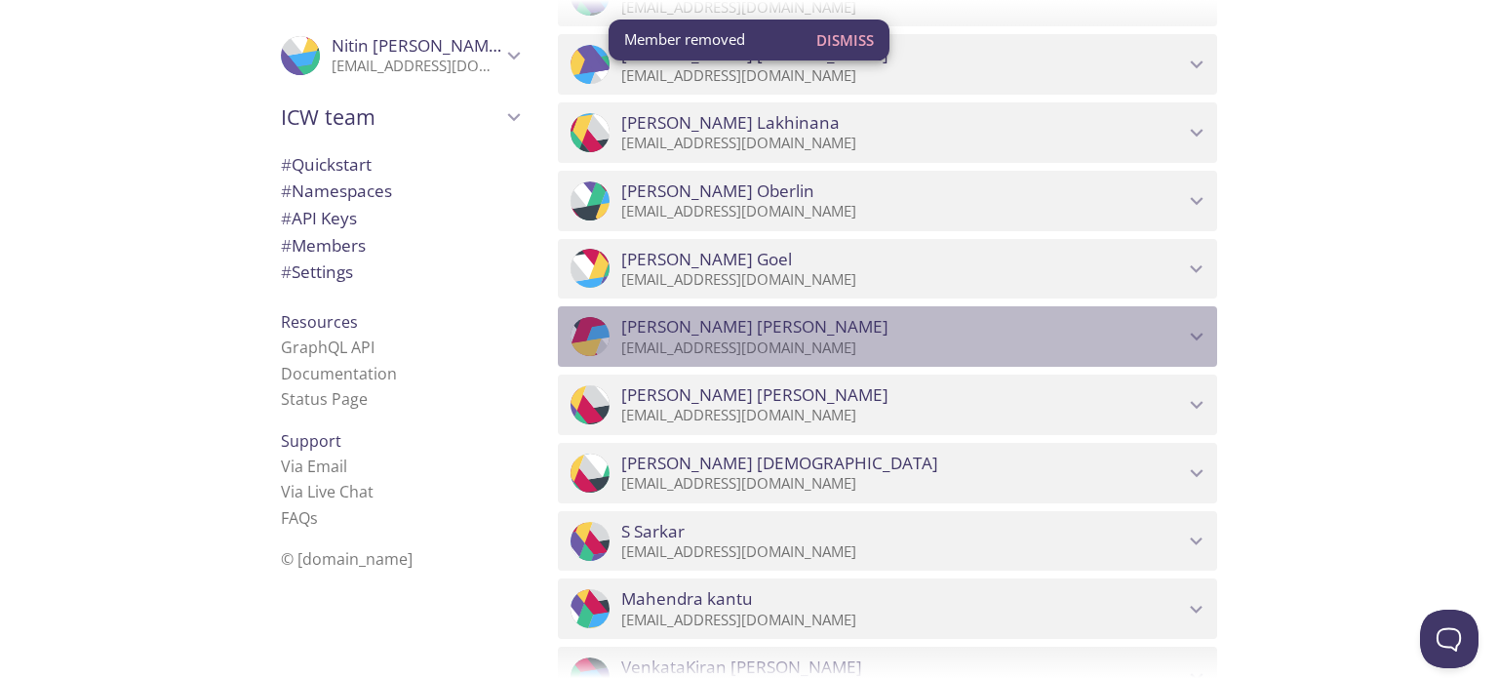
click at [850, 342] on p "[EMAIL_ADDRESS][DOMAIN_NAME]" at bounding box center [902, 347] width 563 height 19
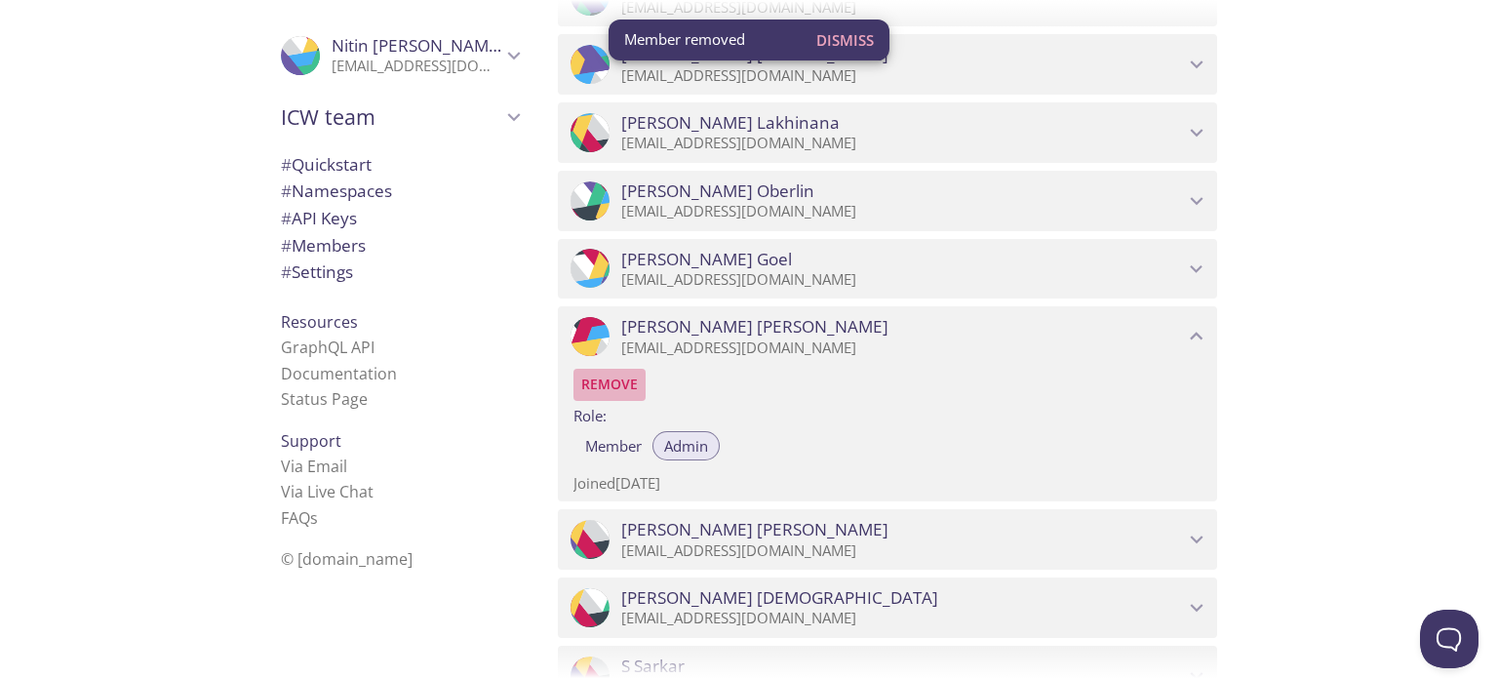
click at [609, 387] on span "Remove" at bounding box center [609, 383] width 57 height 23
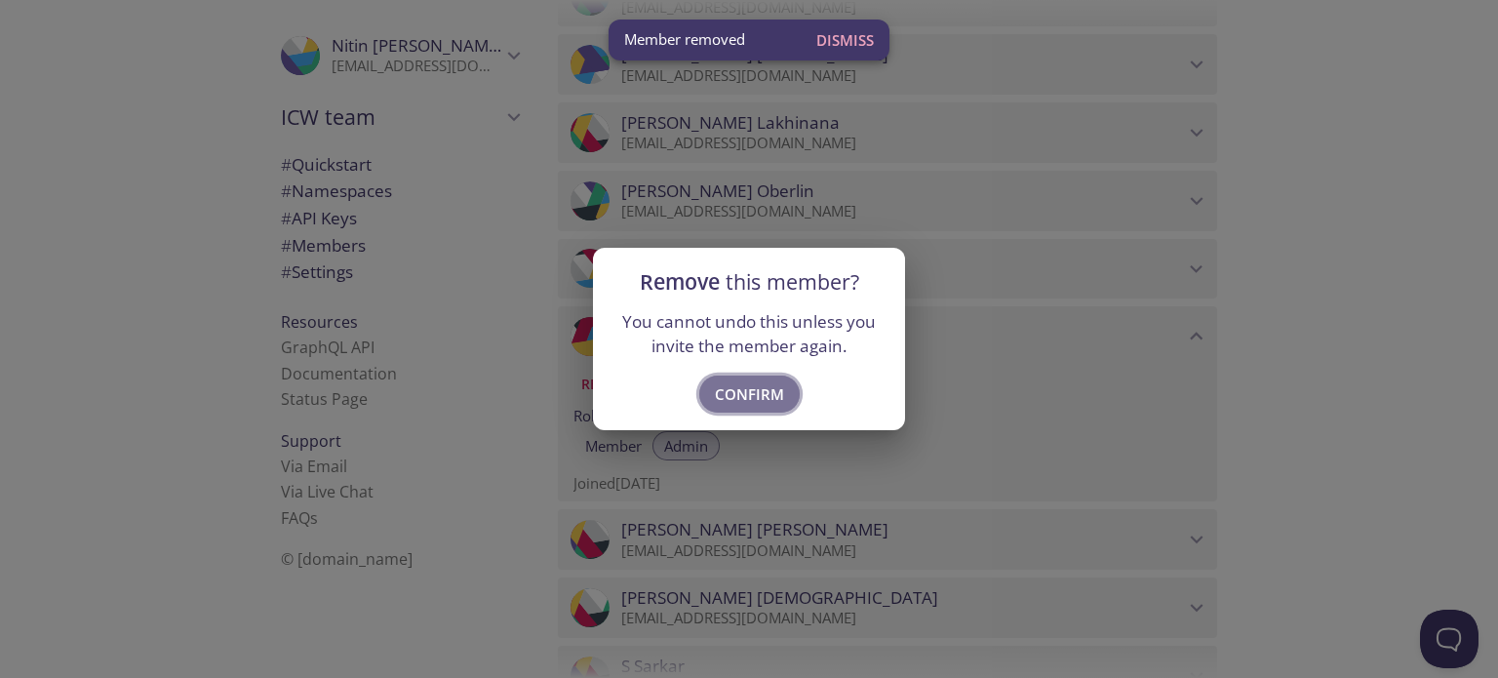
click at [758, 401] on span "Confirm" at bounding box center [749, 393] width 69 height 25
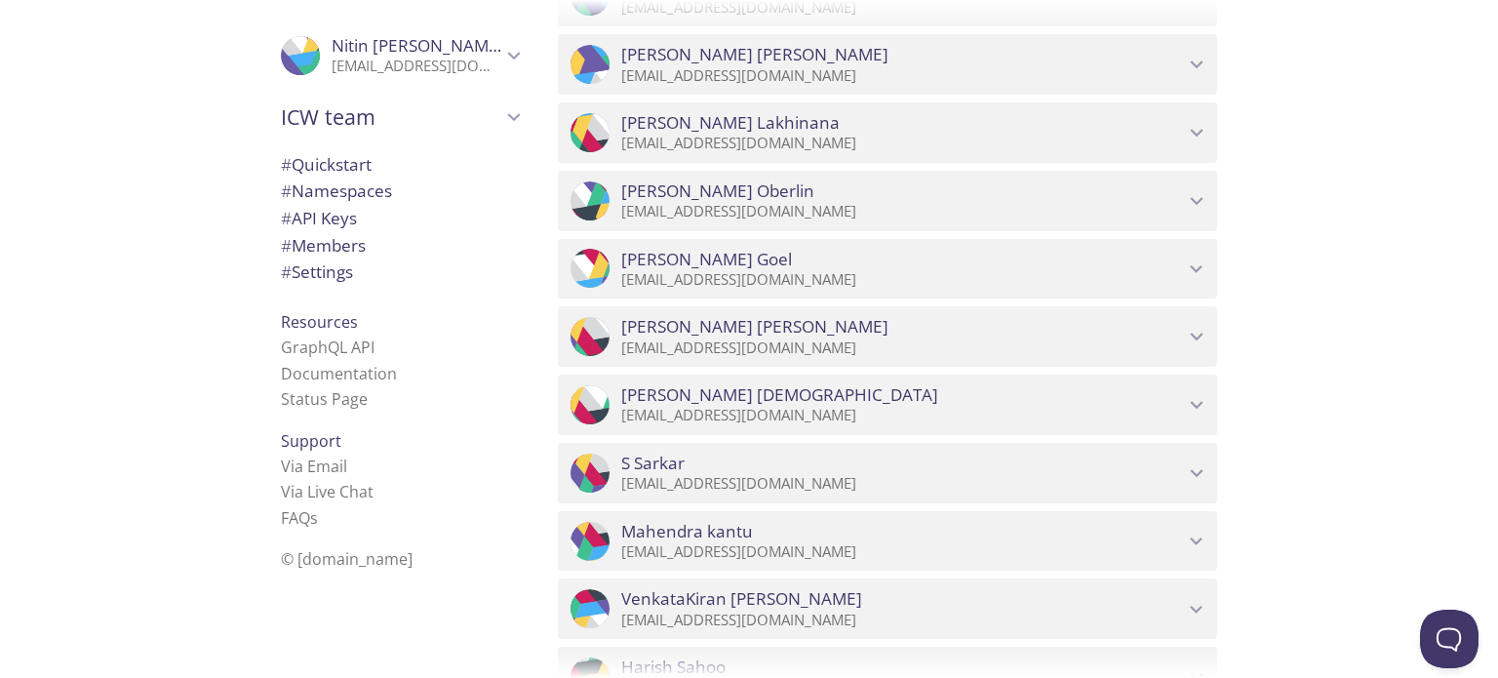
drag, startPoint x: 1489, startPoint y: 309, endPoint x: 1444, endPoint y: 159, distance: 156.7
click at [1444, 159] on div "Quickstart Send a test email to [EMAIL_ADDRESS][DOMAIN_NAME] and then click her…" at bounding box center [1019, 339] width 955 height 678
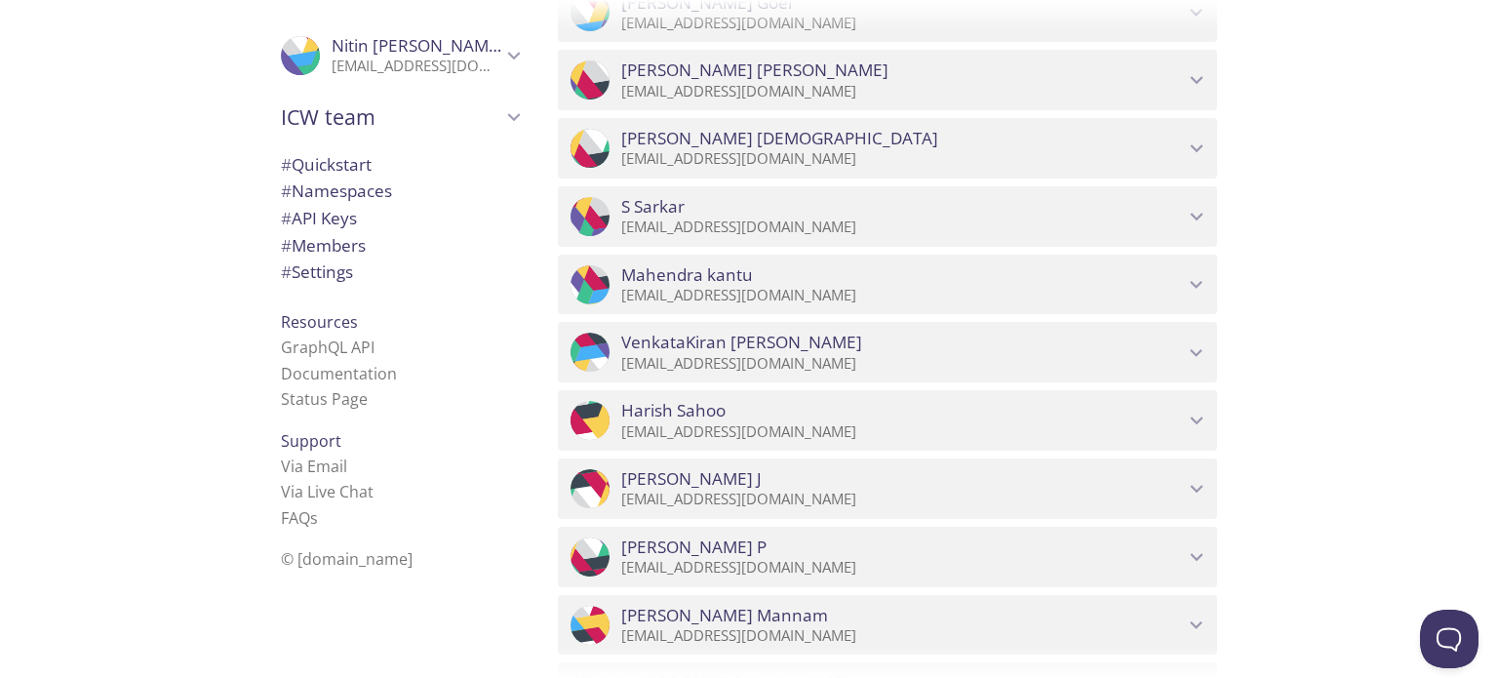
scroll to position [1665, 0]
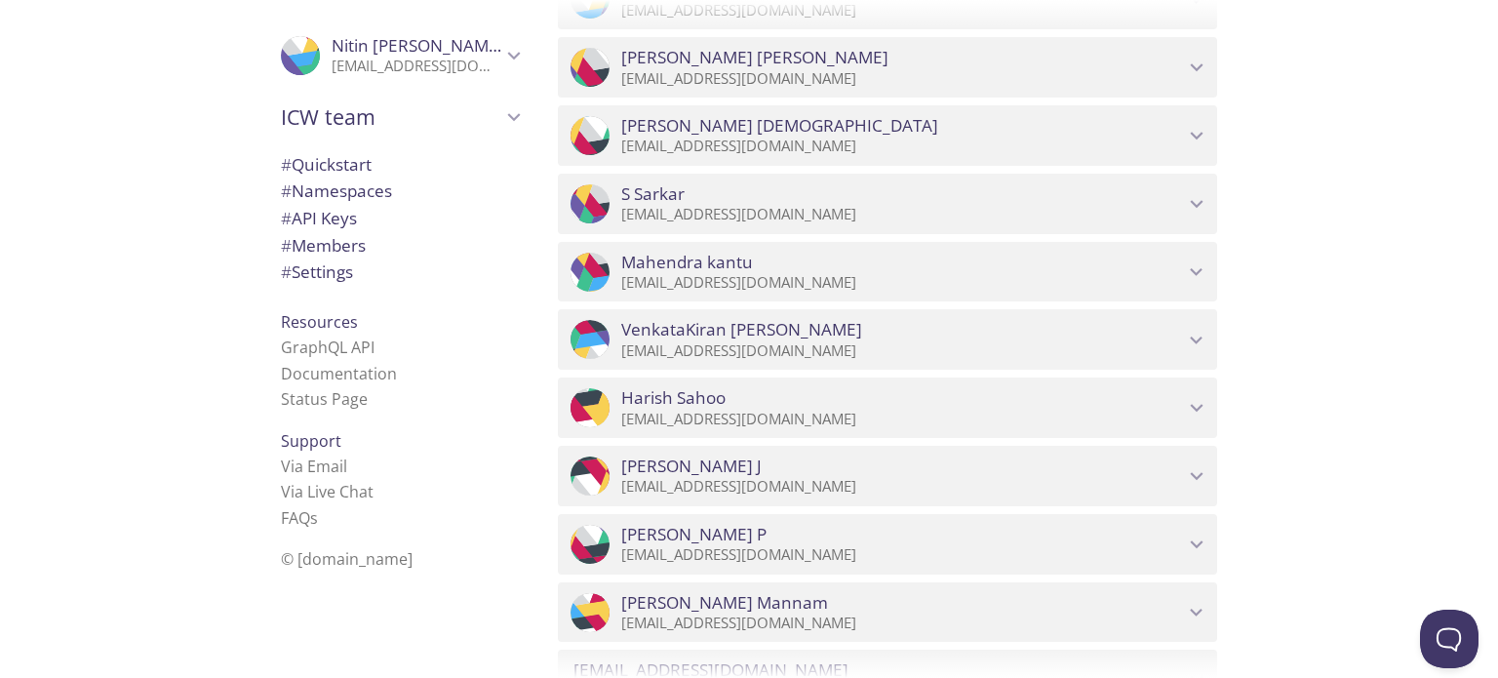
click at [895, 219] on p "[EMAIL_ADDRESS][DOMAIN_NAME]" at bounding box center [902, 214] width 563 height 19
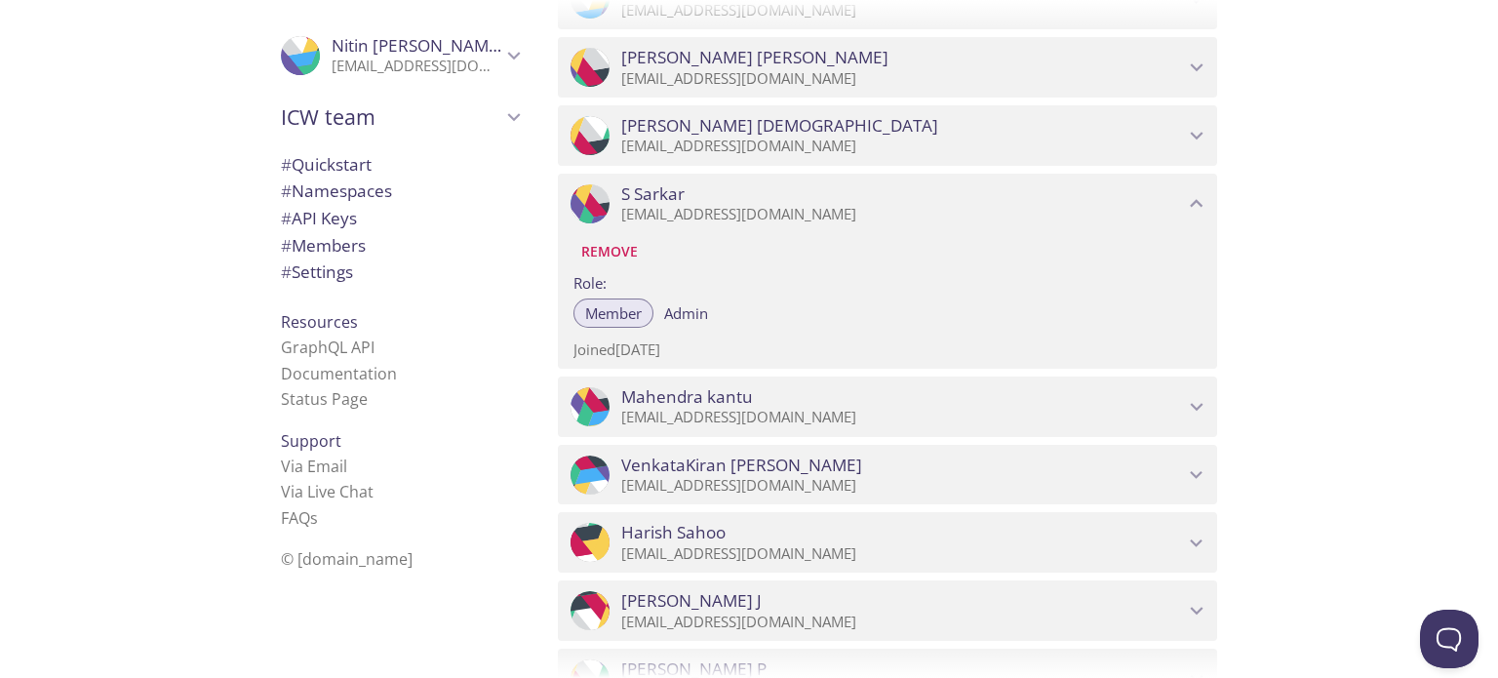
click at [1330, 210] on div "Quickstart Send a test email to [EMAIL_ADDRESS][DOMAIN_NAME] and then click her…" at bounding box center [1019, 339] width 955 height 678
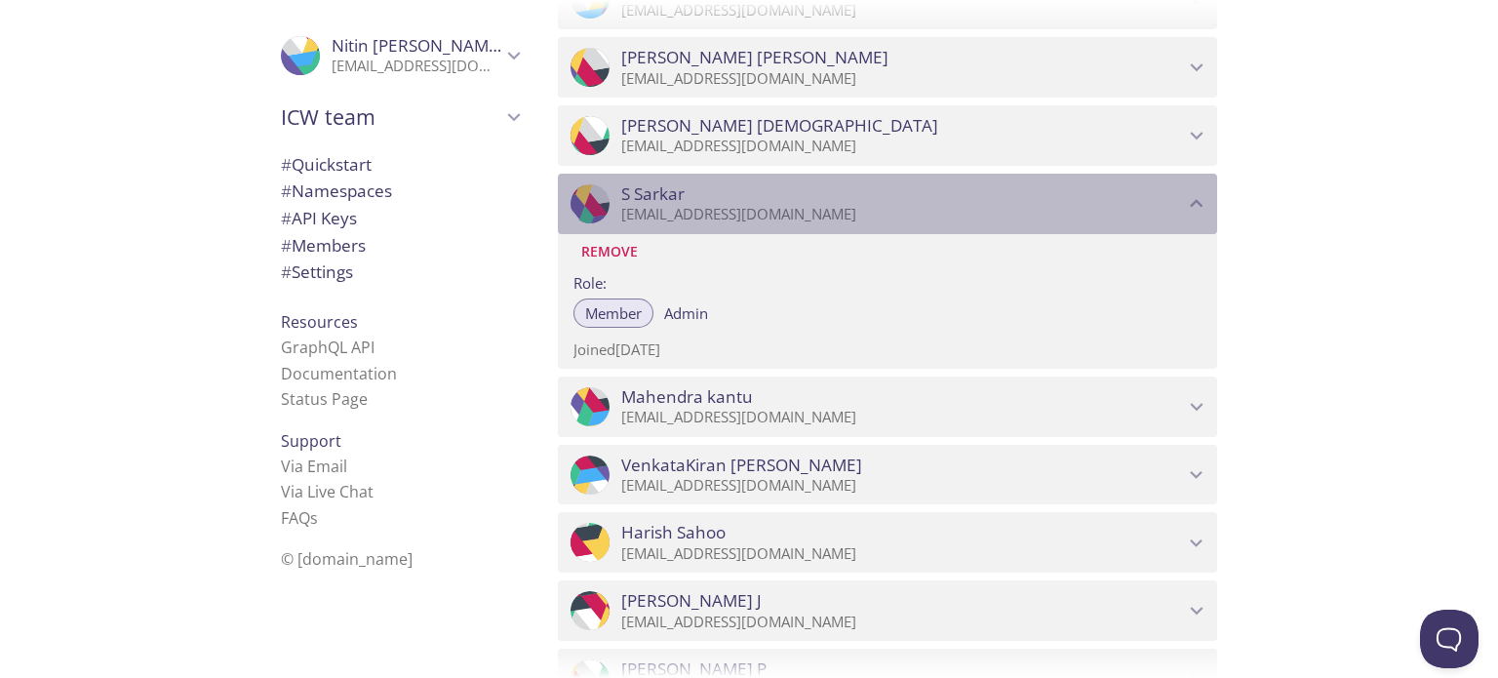
click at [1080, 201] on span "S Sarkar" at bounding box center [902, 193] width 563 height 21
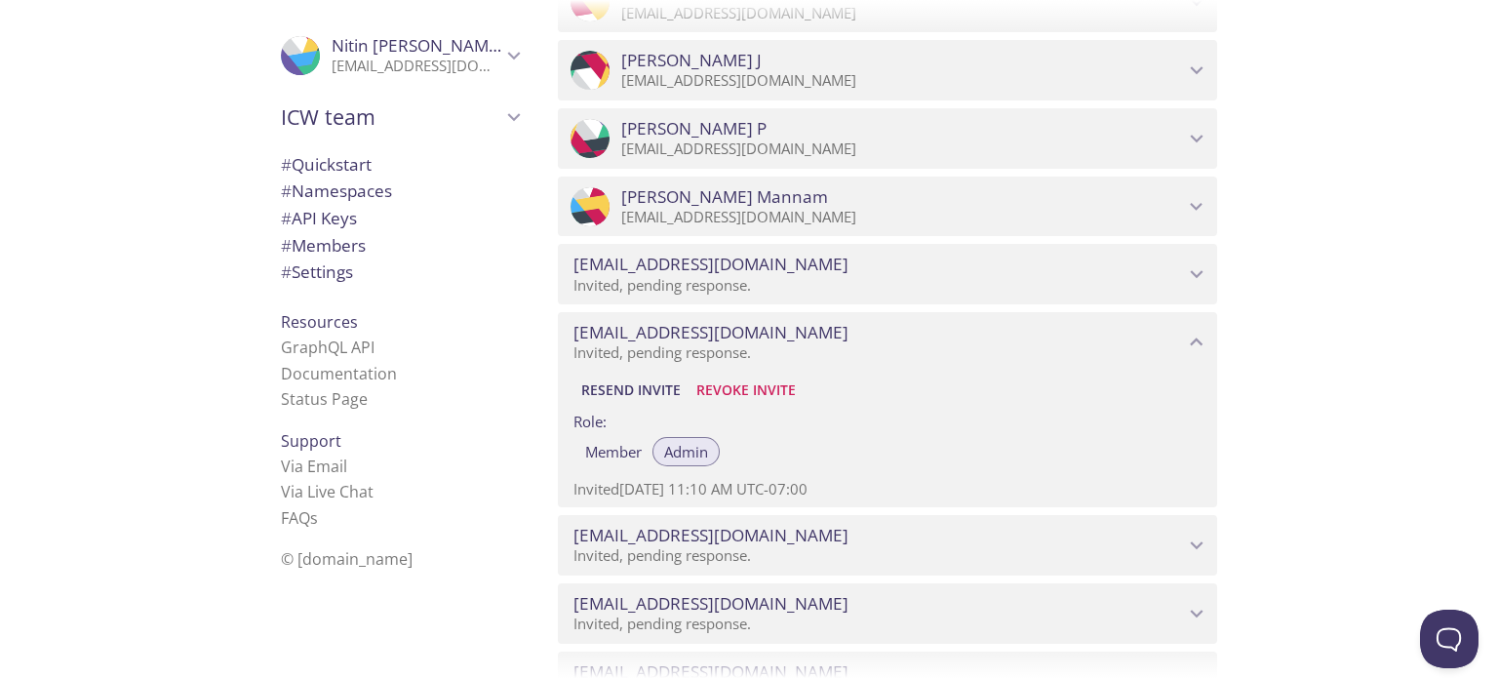
scroll to position [2212, 0]
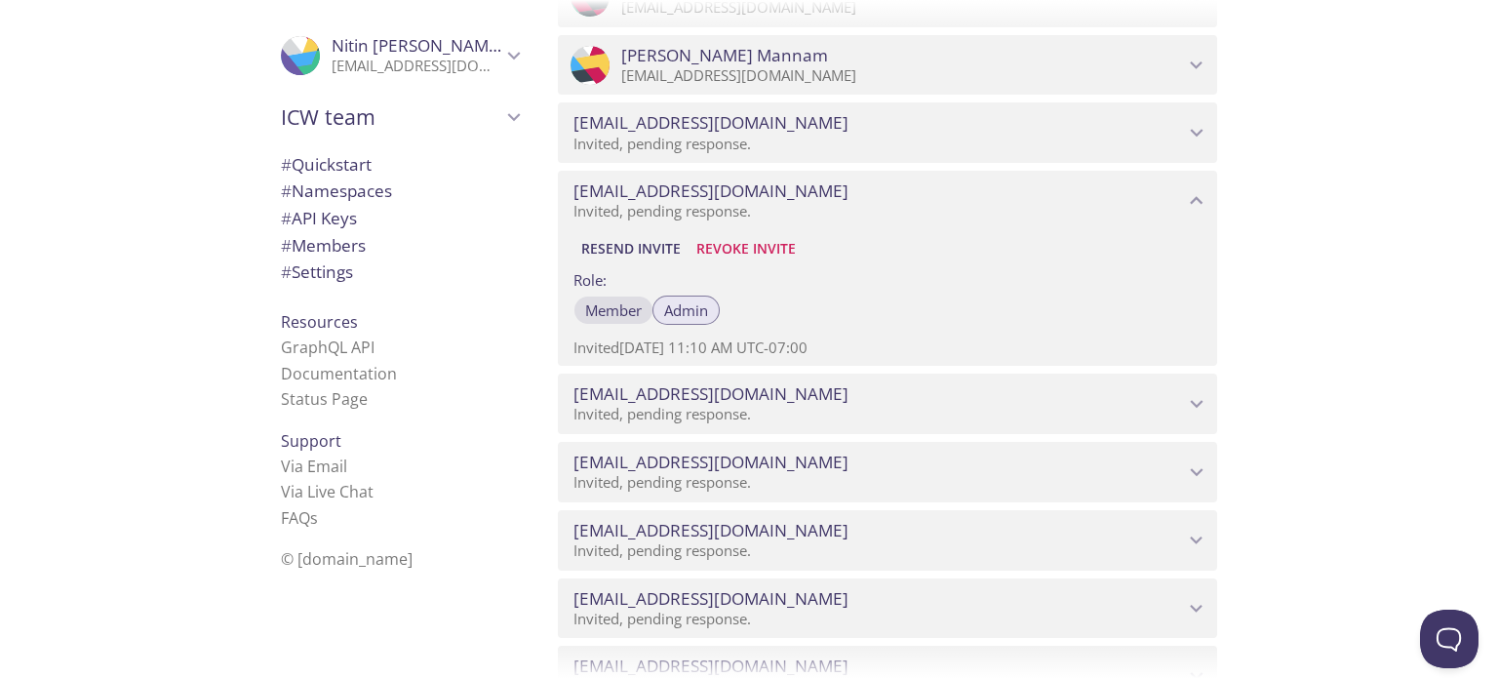
click at [622, 310] on span "Member" at bounding box center [613, 310] width 57 height 0
click at [627, 245] on span "Resend Invite" at bounding box center [630, 248] width 99 height 23
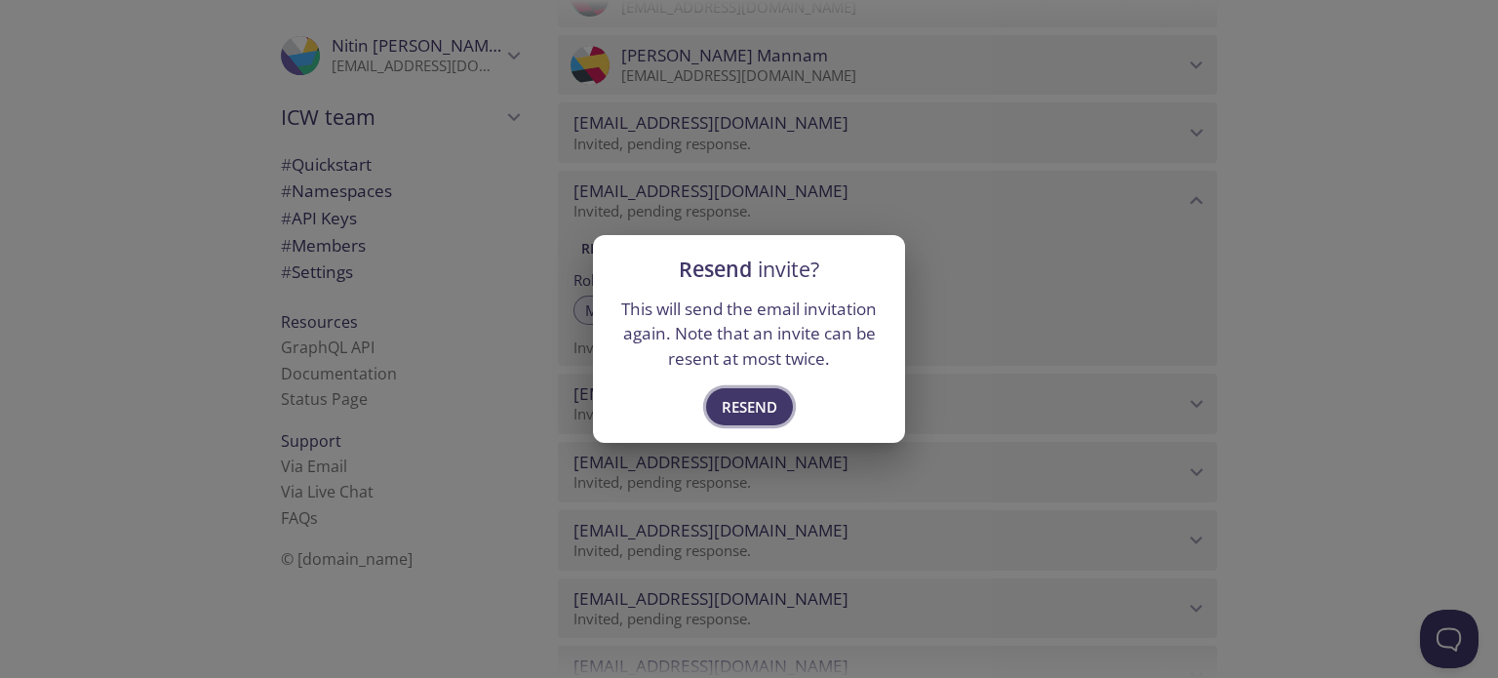
click at [737, 409] on span "Resend" at bounding box center [749, 406] width 56 height 25
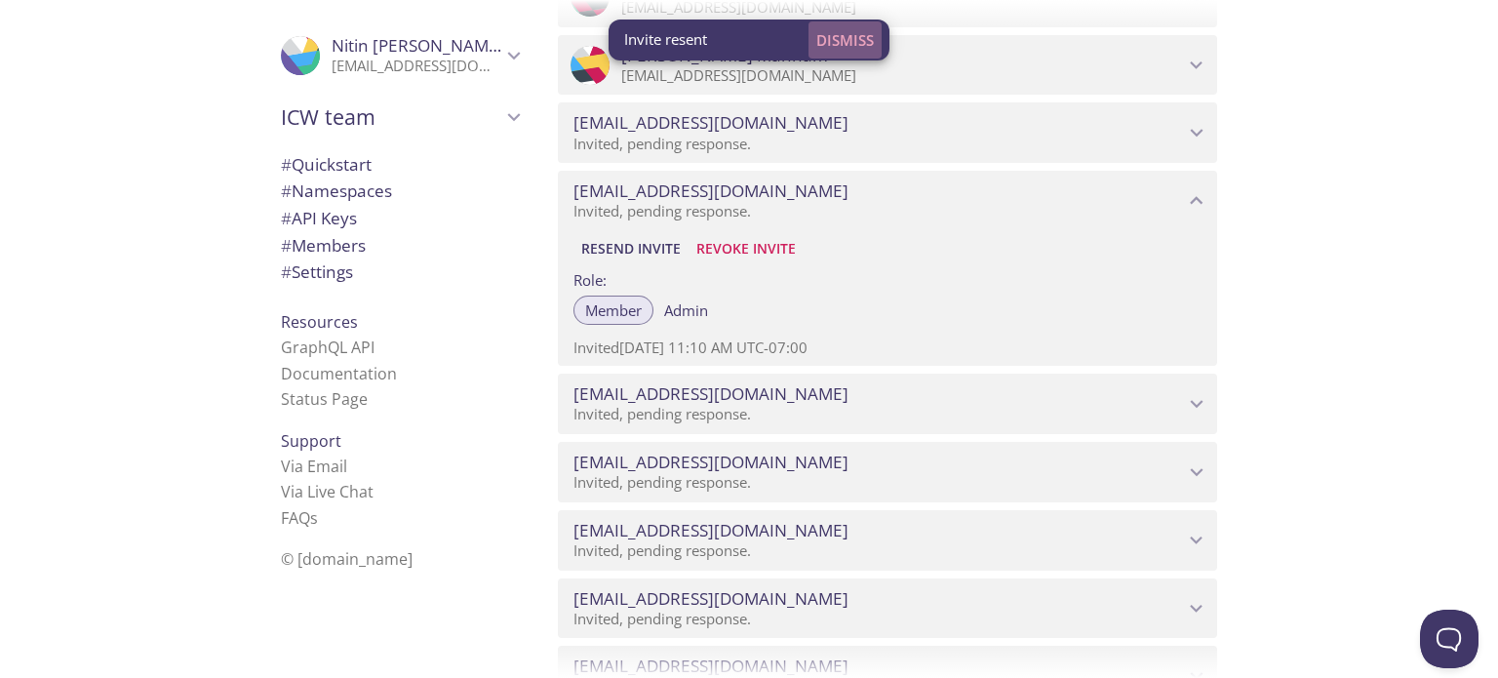
click at [840, 41] on span "Dismiss" at bounding box center [845, 39] width 58 height 25
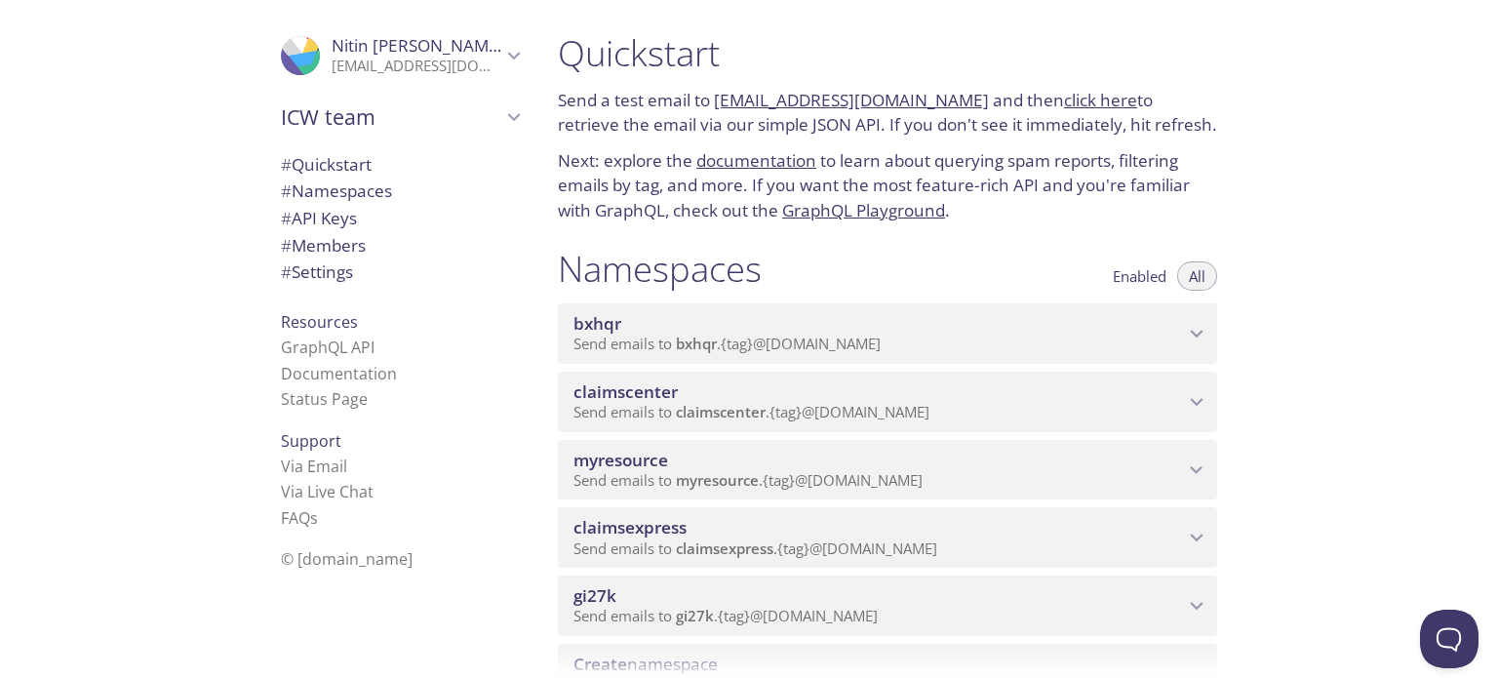
scroll to position [84, 0]
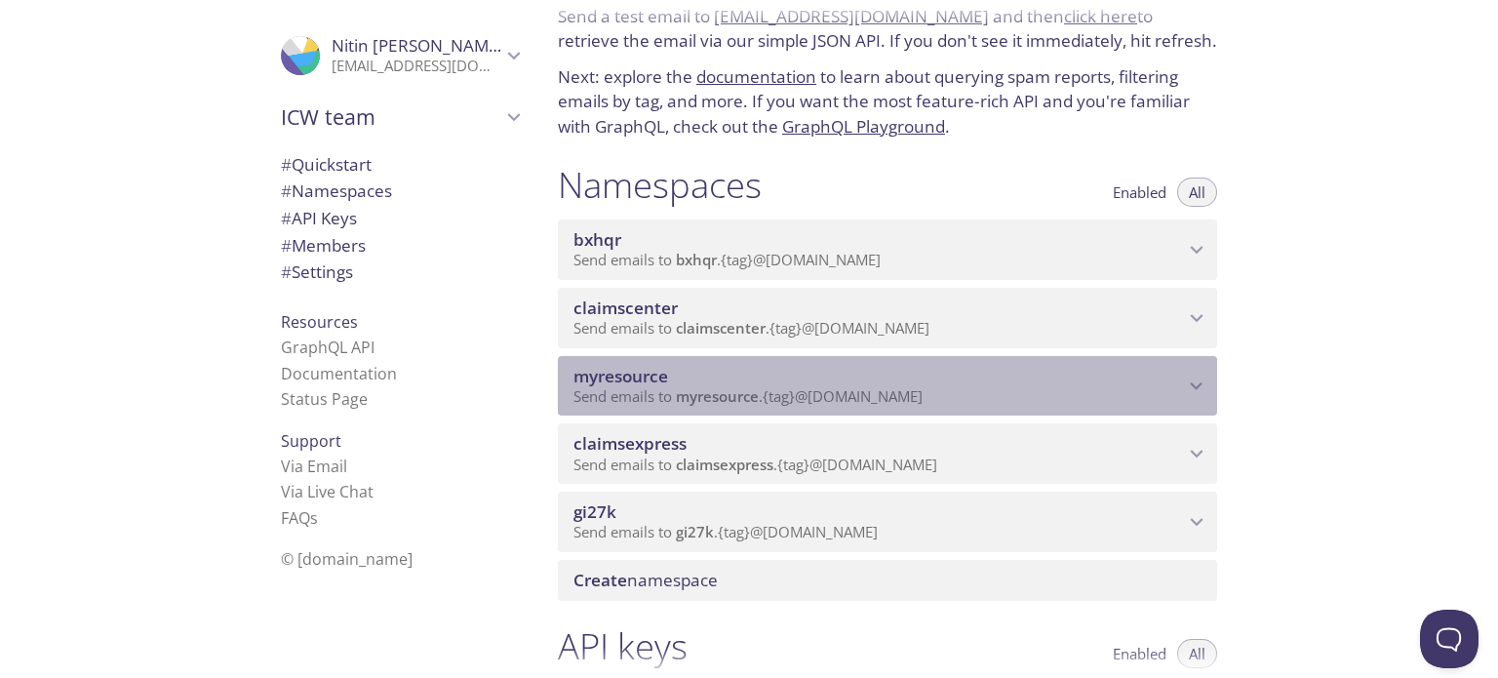
click at [967, 414] on div "myresource Send emails to myresource . {tag} @[DOMAIN_NAME]" at bounding box center [887, 386] width 659 height 60
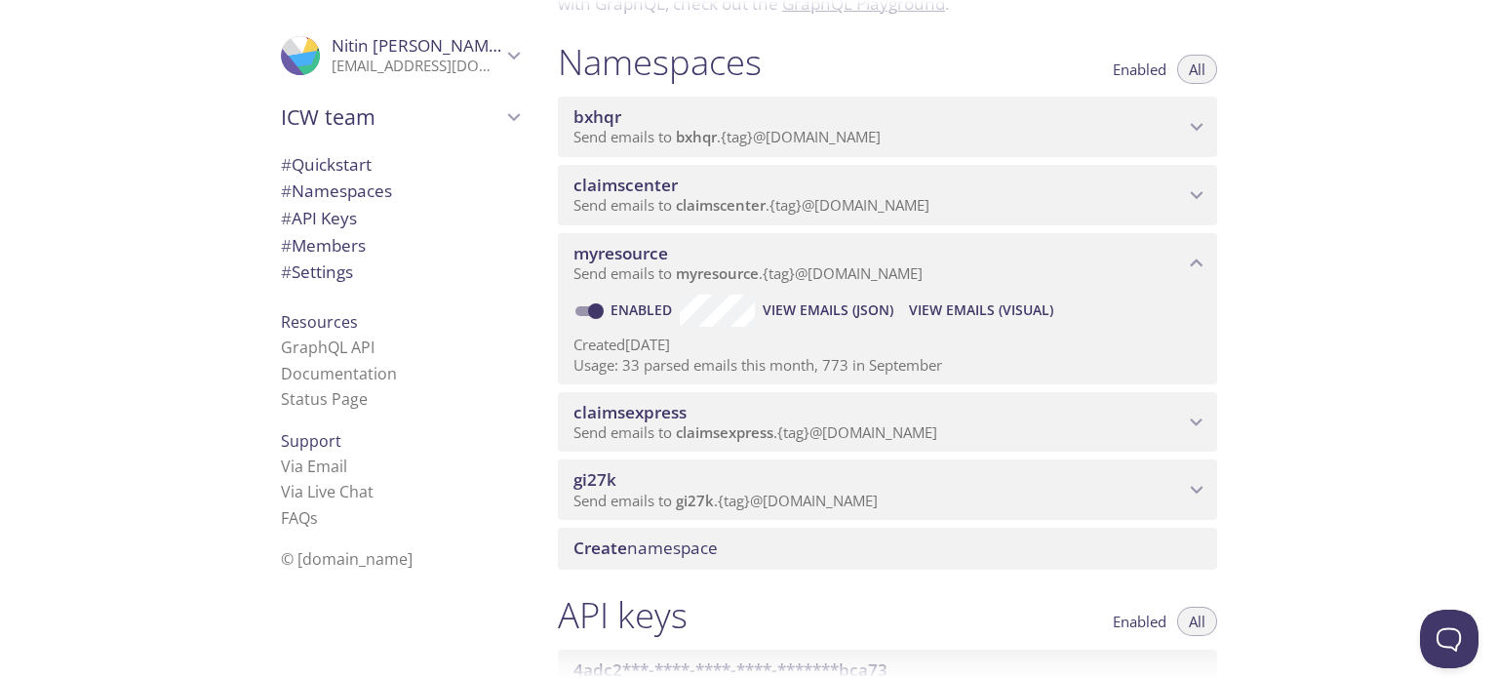
scroll to position [209, 0]
drag, startPoint x: 1482, startPoint y: 127, endPoint x: 1420, endPoint y: 27, distance: 117.4
drag, startPoint x: 1420, startPoint y: 27, endPoint x: 1489, endPoint y: 6, distance: 72.5
click at [1489, 6] on div at bounding box center [749, 15] width 1498 height 31
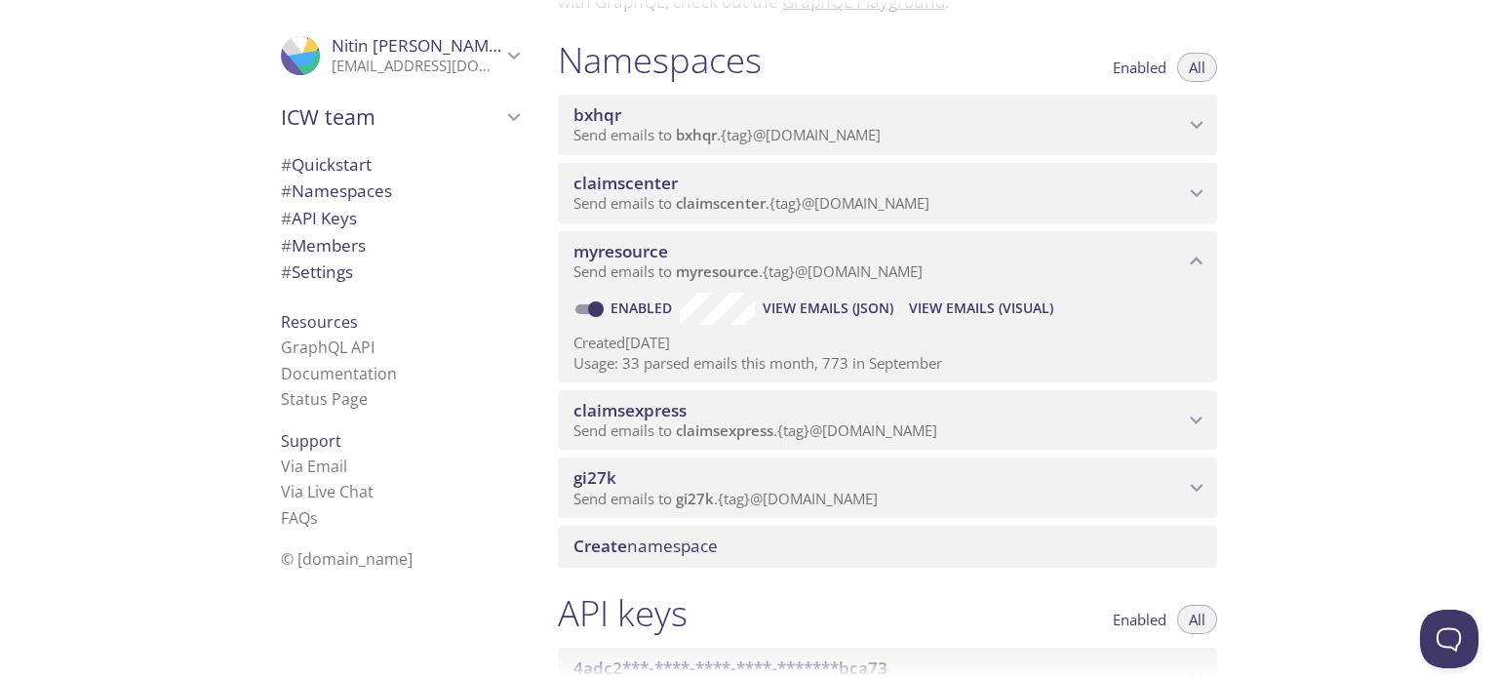
click at [1458, 99] on div "Quickstart Send a test email to [EMAIL_ADDRESS][DOMAIN_NAME] and then click her…" at bounding box center [1019, 339] width 955 height 678
drag, startPoint x: 1495, startPoint y: 102, endPoint x: 1492, endPoint y: 30, distance: 72.2
drag, startPoint x: 1492, startPoint y: 30, endPoint x: 1144, endPoint y: 30, distance: 348.1
click at [1144, 30] on div at bounding box center [749, 15] width 1498 height 31
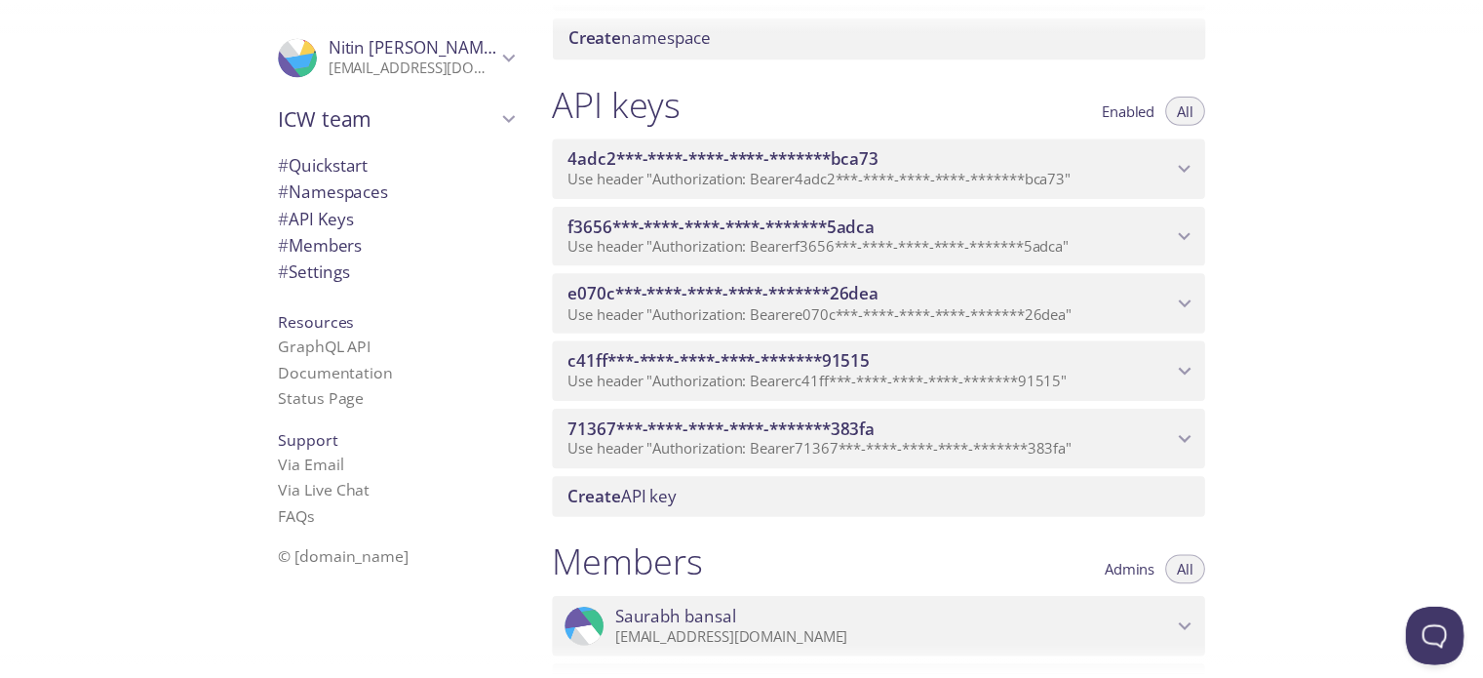
scroll to position [801, 0]
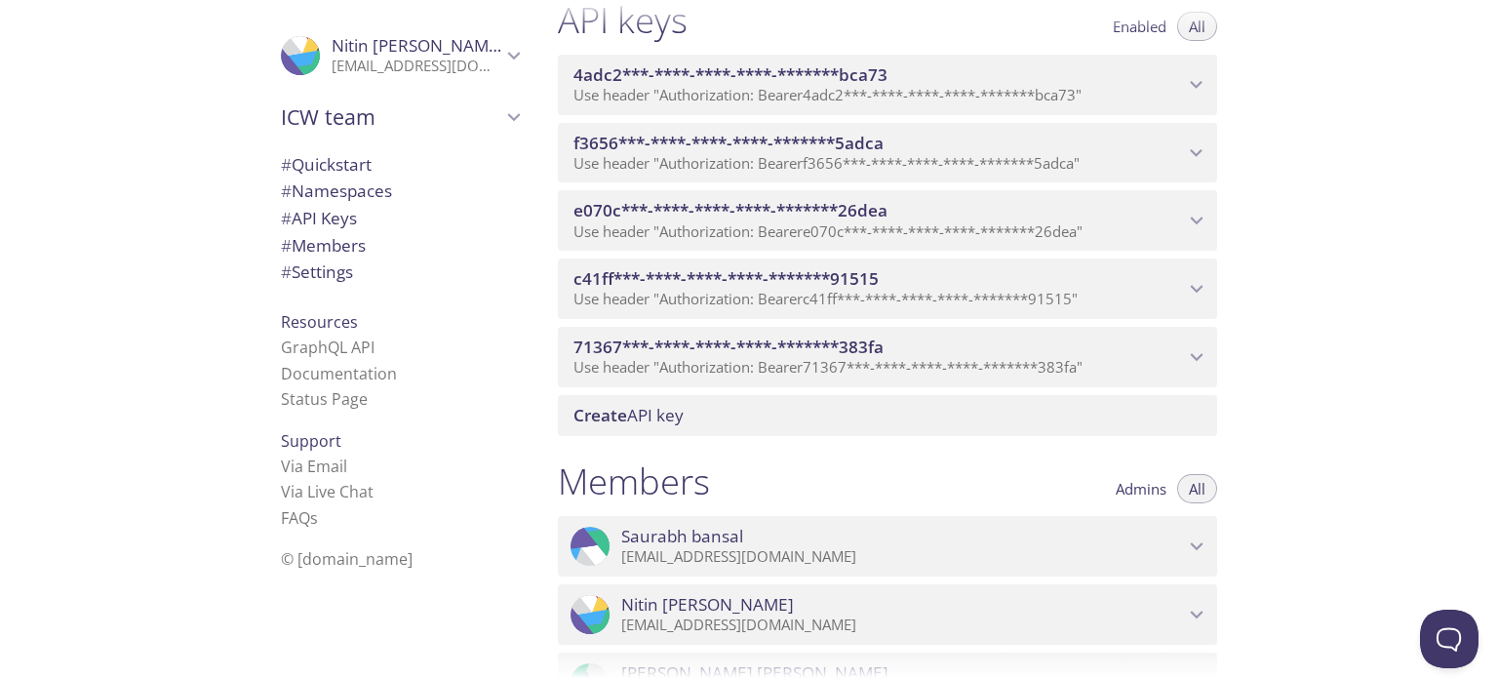
click at [1366, 224] on div "Quickstart Send a test email to [EMAIL_ADDRESS][DOMAIN_NAME] and then click her…" at bounding box center [1019, 339] width 955 height 678
drag, startPoint x: 1496, startPoint y: 128, endPoint x: 1488, endPoint y: 26, distance: 101.7
click at [1488, 26] on div at bounding box center [749, 15] width 1498 height 31
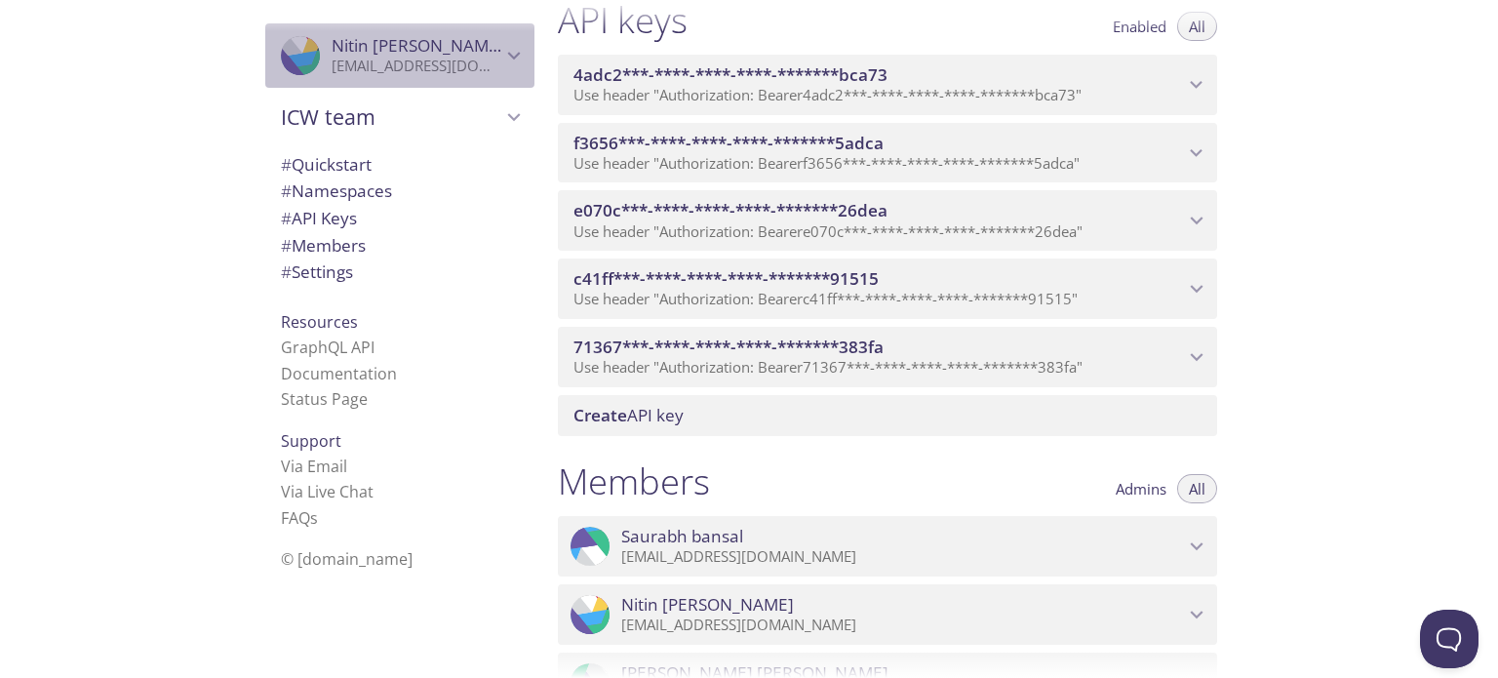
click at [453, 51] on span "[PERSON_NAME]" at bounding box center [416, 45] width 170 height 21
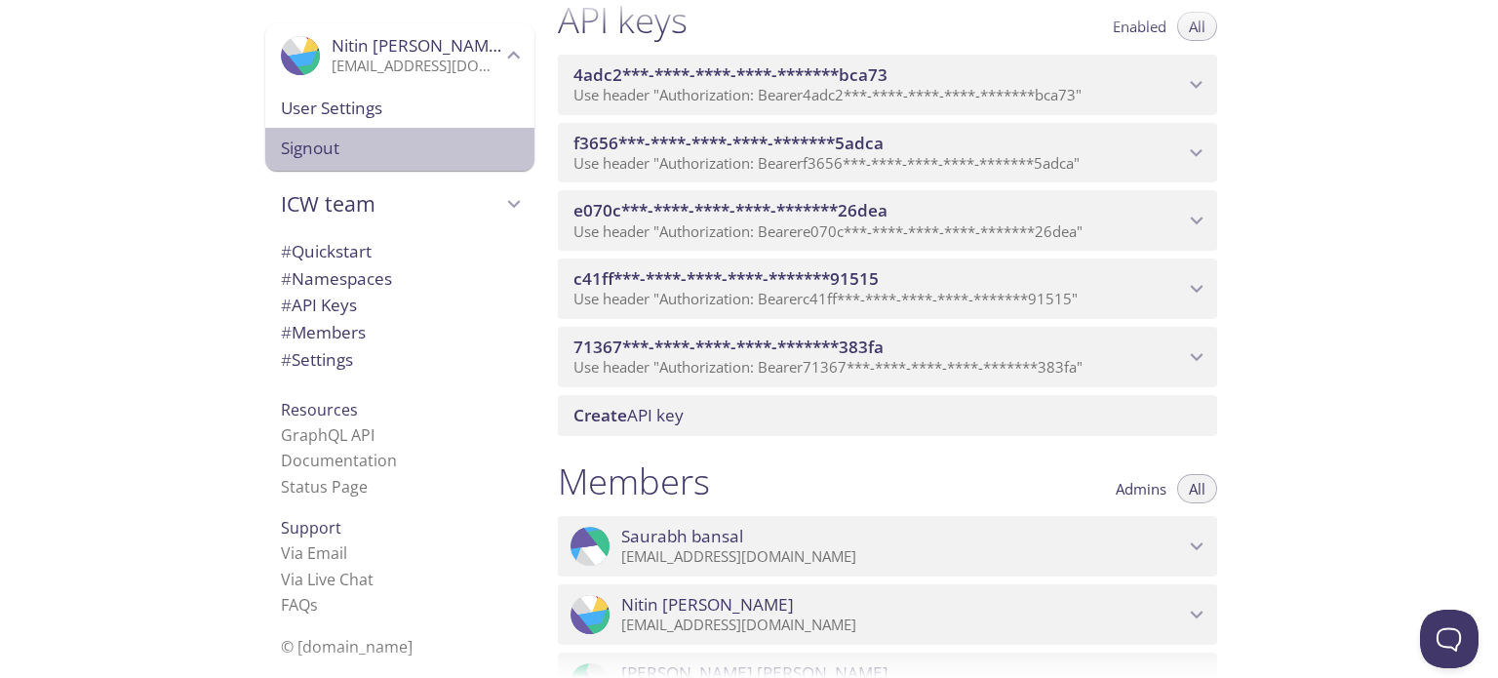
click at [302, 145] on span "Signout" at bounding box center [400, 148] width 238 height 25
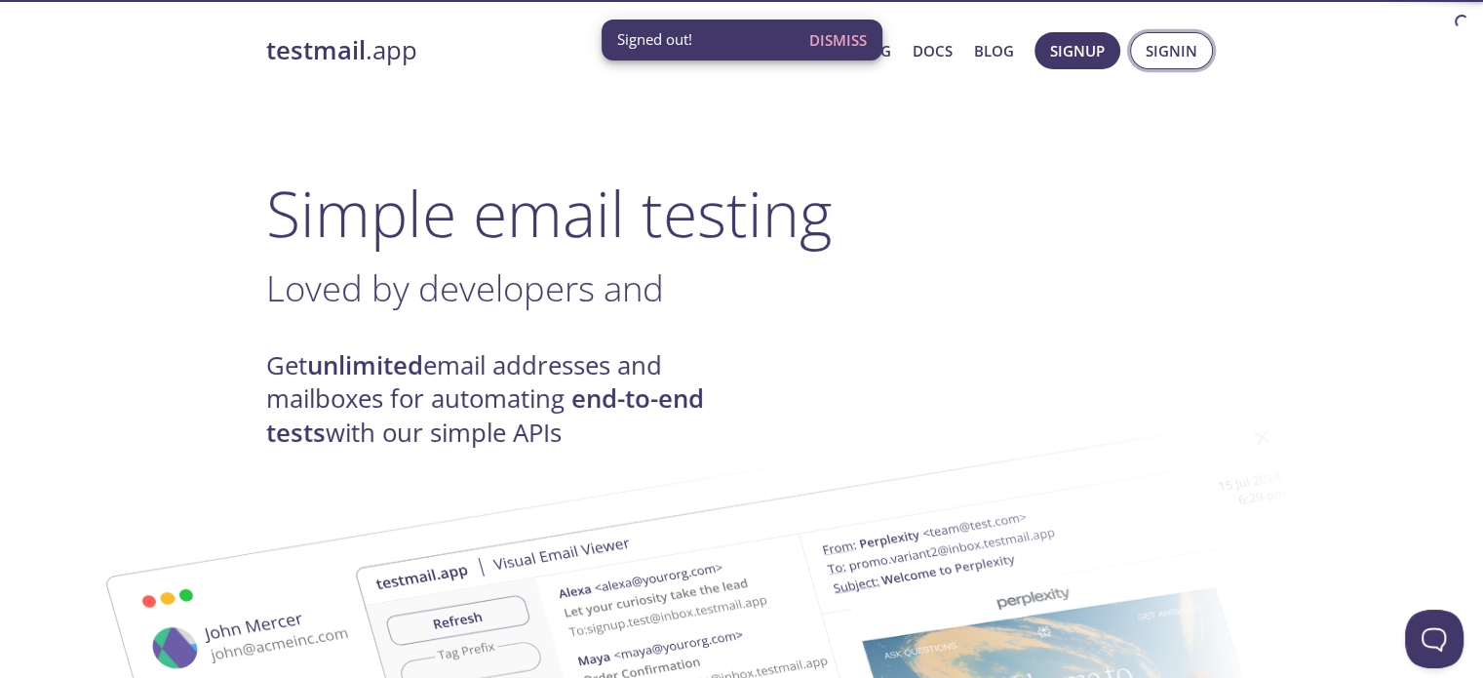
click at [1170, 62] on span "Signin" at bounding box center [1172, 50] width 52 height 25
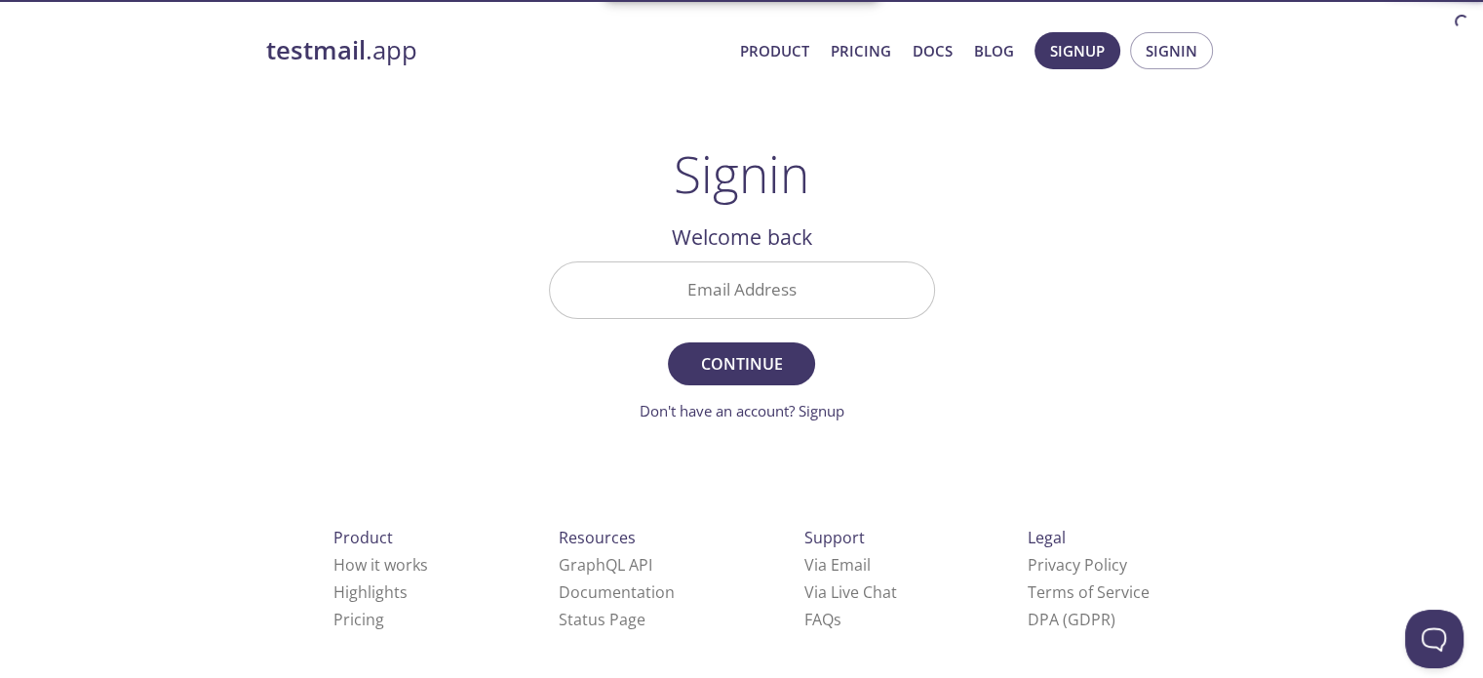
click at [811, 280] on input "Email Address" at bounding box center [742, 290] width 384 height 56
